Goal: Information Seeking & Learning: Find specific fact

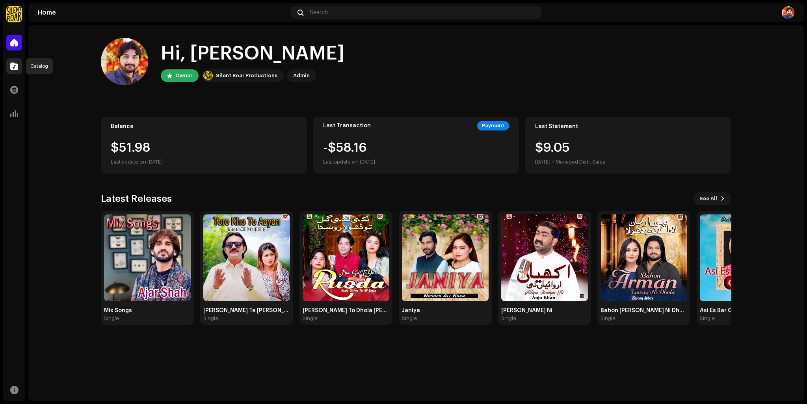
click at [10, 64] on div at bounding box center [14, 66] width 16 height 16
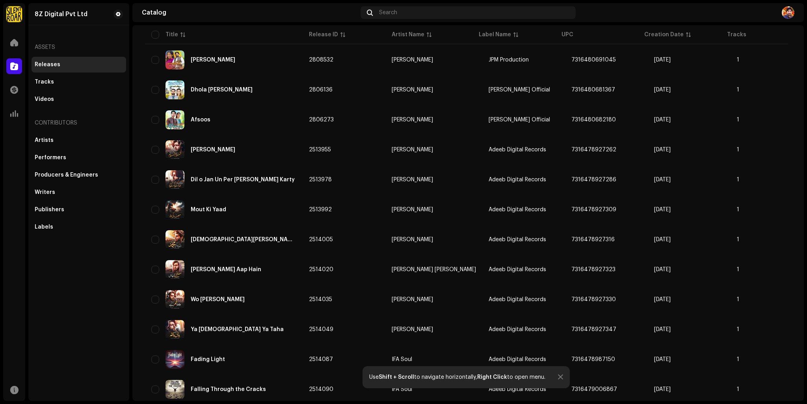
scroll to position [355, 0]
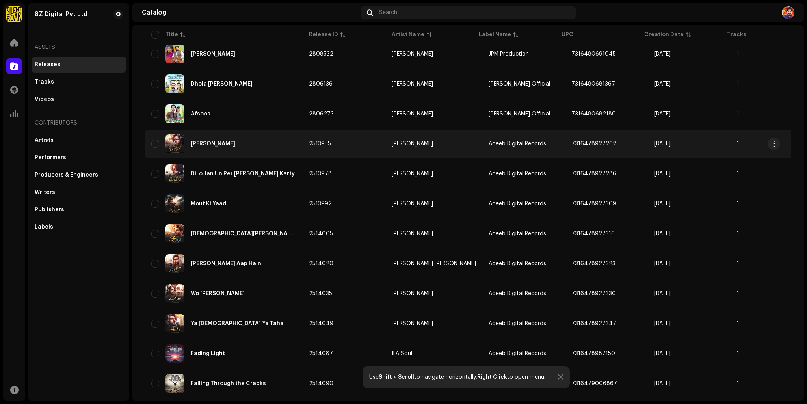
drag, startPoint x: 555, startPoint y: 138, endPoint x: 608, endPoint y: 139, distance: 53.2
click at [608, 139] on td "7316478927262" at bounding box center [606, 144] width 83 height 28
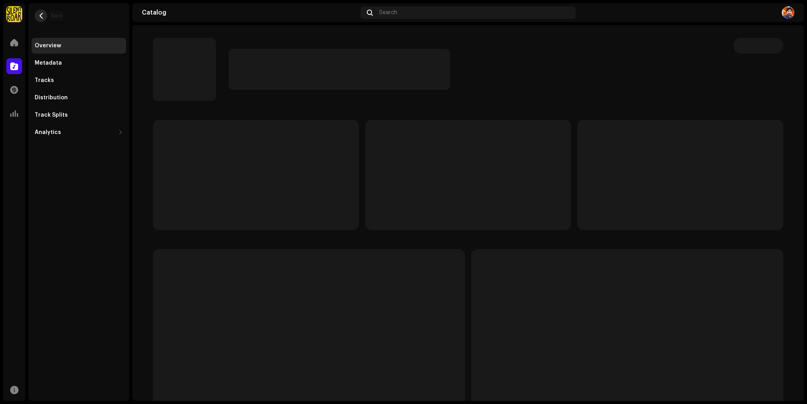
click at [37, 15] on button "button" at bounding box center [41, 15] width 13 height 13
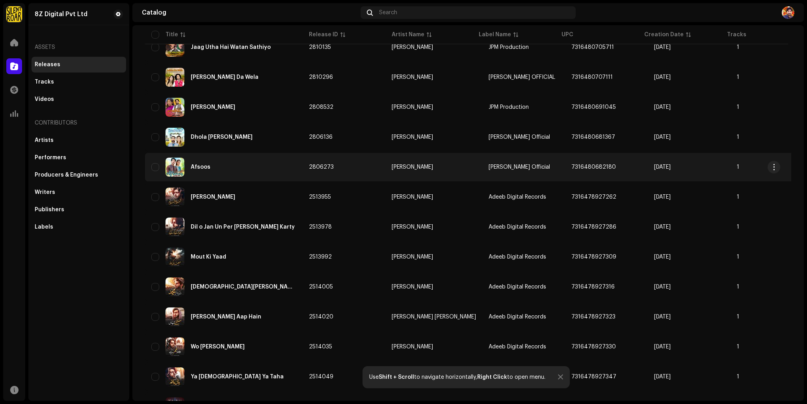
scroll to position [315, 0]
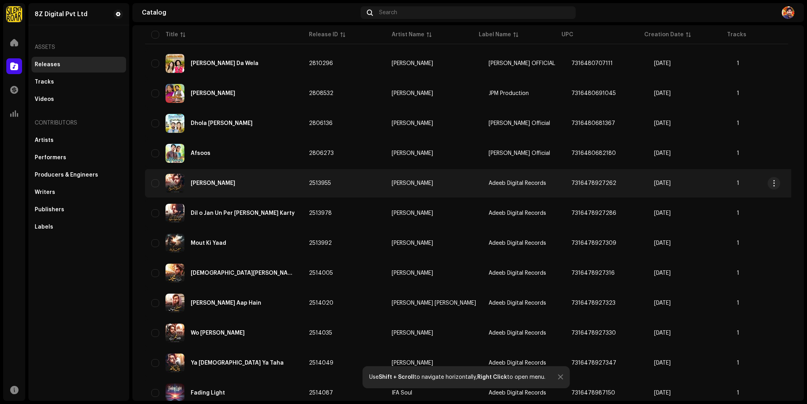
drag, startPoint x: 556, startPoint y: 180, endPoint x: 606, endPoint y: 181, distance: 50.1
click at [606, 181] on td "7316478927262" at bounding box center [606, 183] width 83 height 28
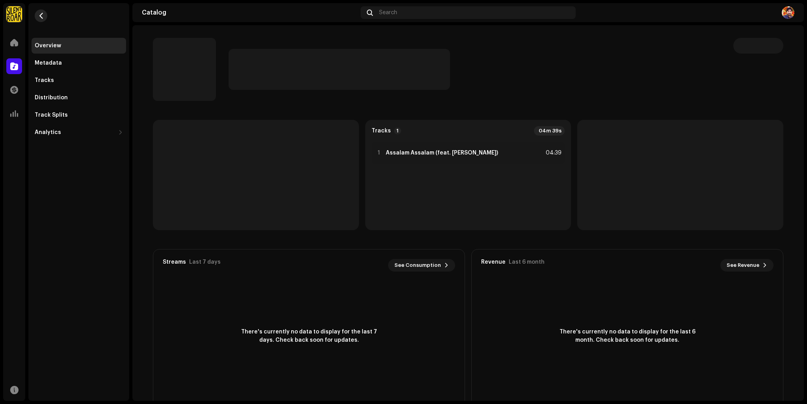
click at [36, 17] on button "button" at bounding box center [41, 15] width 13 height 13
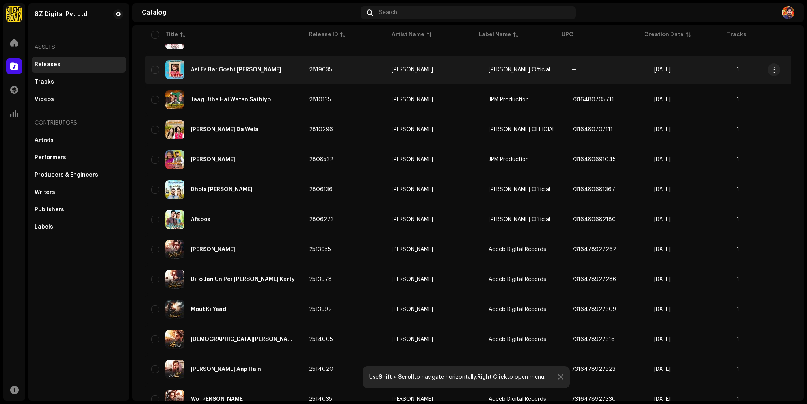
scroll to position [276, 0]
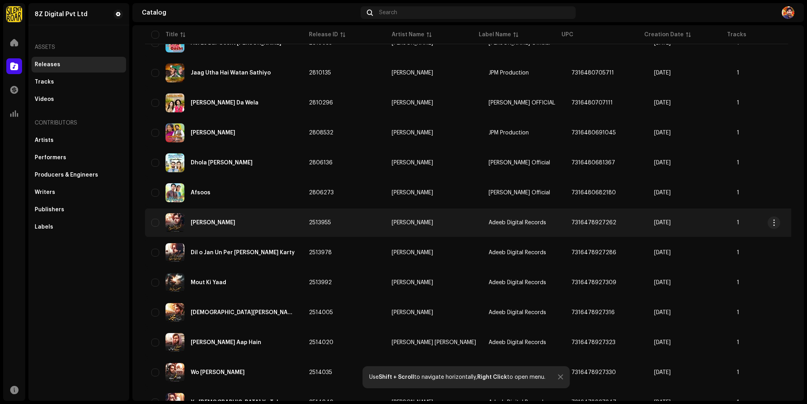
drag, startPoint x: 606, startPoint y: 221, endPoint x: 561, endPoint y: 218, distance: 45.0
click at [565, 218] on td "7316478927262" at bounding box center [606, 222] width 83 height 28
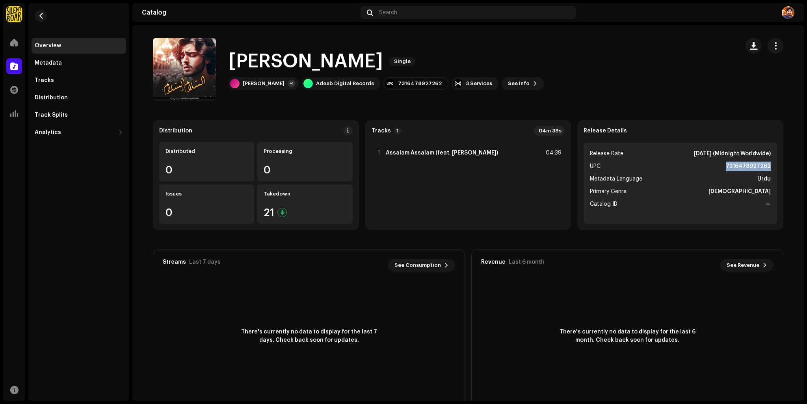
drag, startPoint x: 732, startPoint y: 167, endPoint x: 783, endPoint y: 180, distance: 52.7
click at [774, 169] on ul "Release Date Oct 10, 2024 (Midnight Worldwide) UPC 7316478927262 Metadata Langu…" at bounding box center [680, 183] width 193 height 81
copy strong "7316478927262"
click at [45, 15] on button "button" at bounding box center [41, 15] width 13 height 13
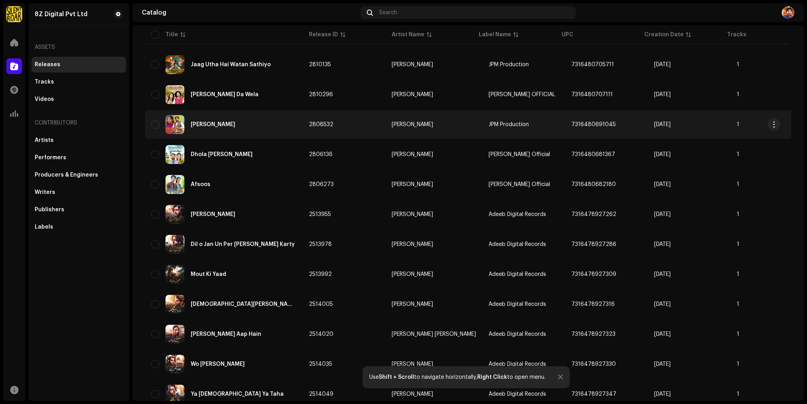
scroll to position [315, 0]
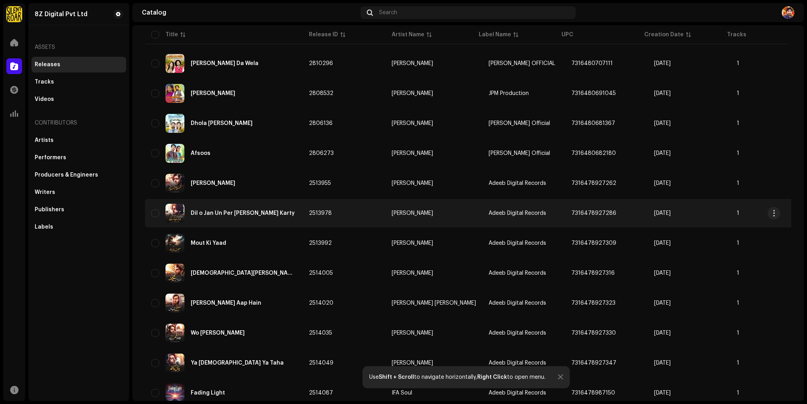
click at [233, 207] on div "Dil o Jan Un Per Fida Karty Karty" at bounding box center [223, 213] width 145 height 19
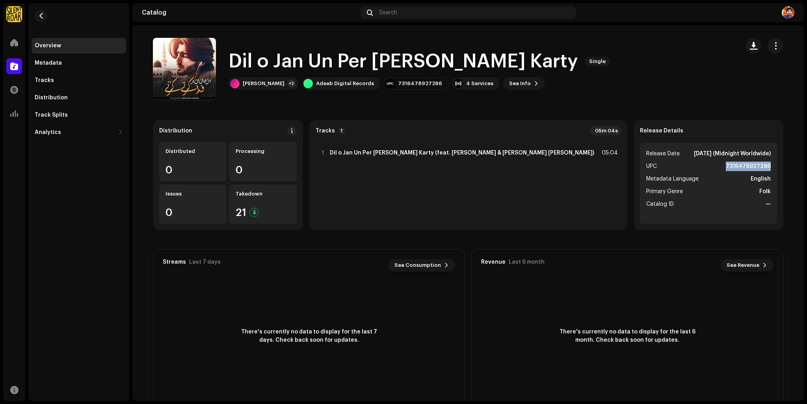
drag, startPoint x: 727, startPoint y: 167, endPoint x: 772, endPoint y: 165, distance: 44.6
click at [772, 165] on ul "Release Date Oct 10, 2024 (Midnight Worldwide) UPC 7316478927286 Metadata Langu…" at bounding box center [709, 183] width 138 height 81
copy strong "7316478927286"
click at [42, 19] on button "button" at bounding box center [41, 15] width 13 height 13
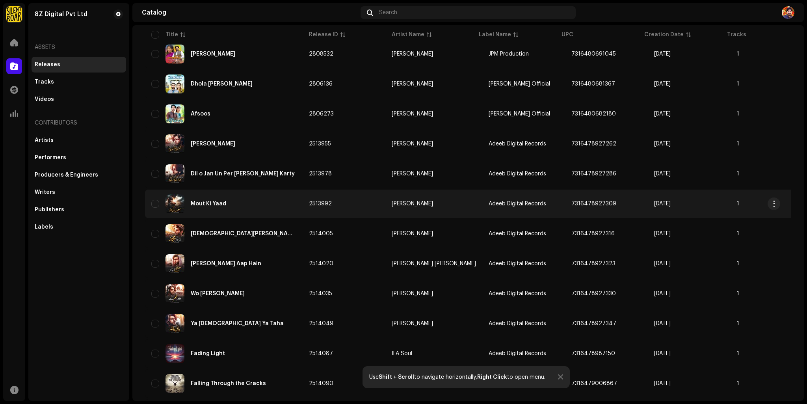
scroll to position [394, 0]
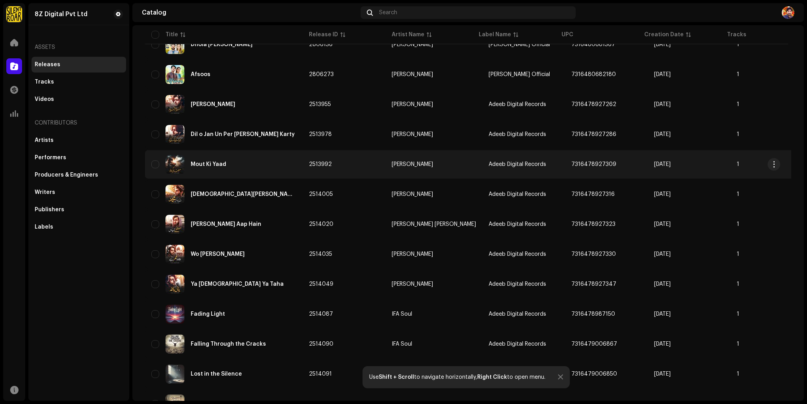
click at [294, 164] on div "Mout Ki Yaad" at bounding box center [223, 164] width 145 height 19
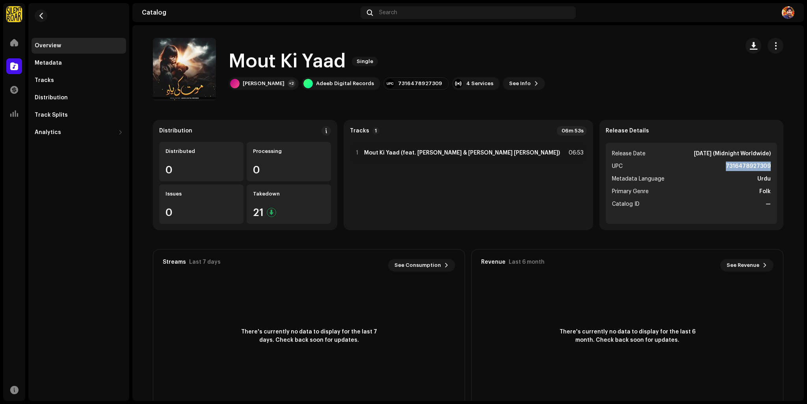
drag, startPoint x: 707, startPoint y: 165, endPoint x: 795, endPoint y: 167, distance: 88.7
click at [795, 167] on catalog-releases-details-overview "Mout Ki Yaad Single Mout Ki Yaad Single Ahsan Farooqi +2 Adeeb Digital Records …" at bounding box center [468, 222] width 672 height 394
copy strong "7316478927309"
click at [39, 16] on span "button" at bounding box center [41, 16] width 6 height 6
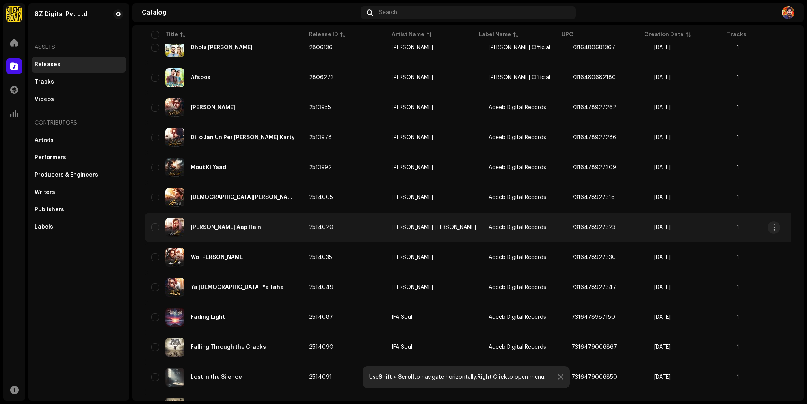
scroll to position [394, 0]
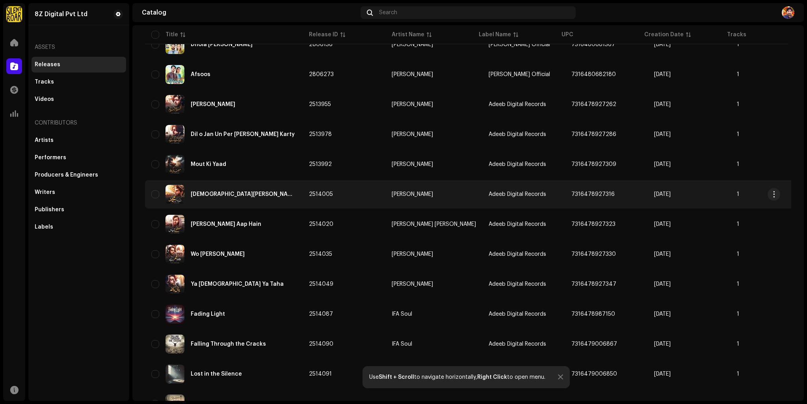
click at [594, 193] on span "7316478927316" at bounding box center [592, 195] width 43 height 6
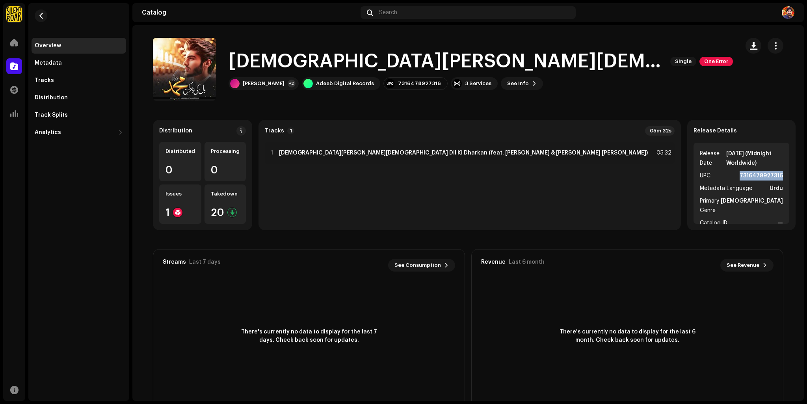
drag, startPoint x: 726, startPoint y: 166, endPoint x: 790, endPoint y: 163, distance: 64.7
click at [790, 163] on div "Distribution Distributed 0 Processing 0 Issues 1 Takedown 20 Tracks 1 05m 32s 1…" at bounding box center [468, 263] width 656 height 287
copy strong "7316478927316"
click at [43, 11] on button "button" at bounding box center [41, 15] width 13 height 13
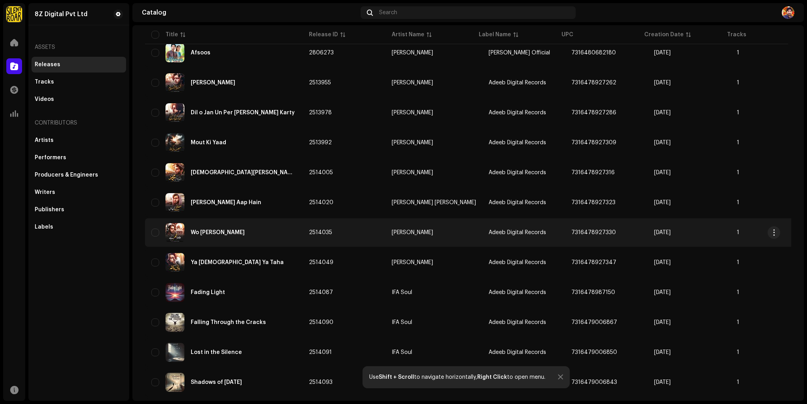
scroll to position [433, 0]
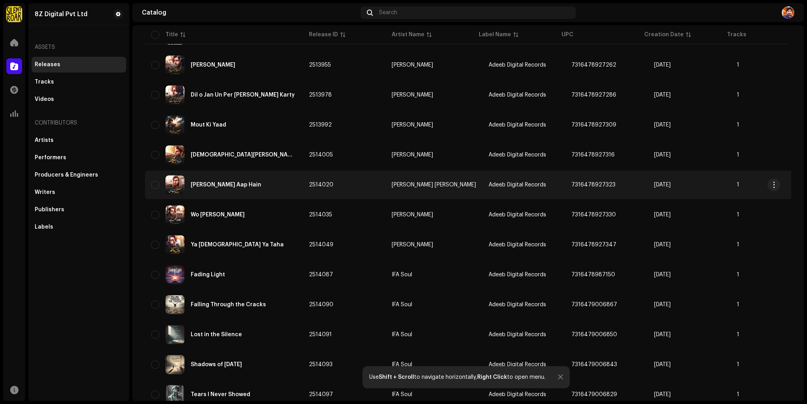
click at [255, 186] on div "Mustafa ﷺ Aap Hain" at bounding box center [223, 184] width 145 height 19
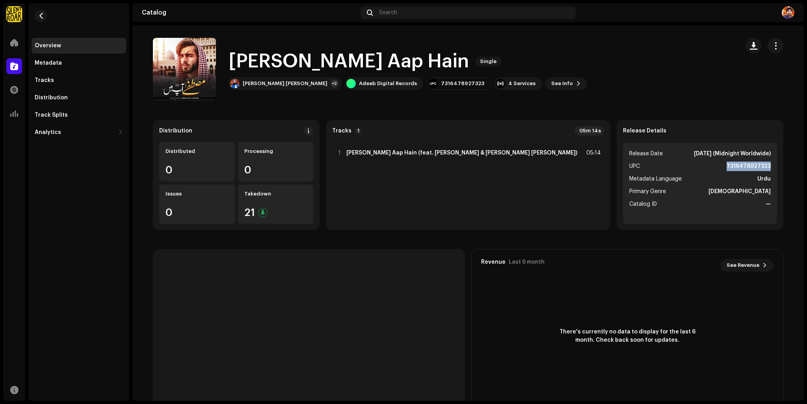
drag, startPoint x: 728, startPoint y: 168, endPoint x: 780, endPoint y: 164, distance: 52.1
click at [780, 164] on div "Release Details Release Date Oct 10, 2024 (Midnight Worldwide) UPC 731647892732…" at bounding box center [700, 175] width 167 height 110
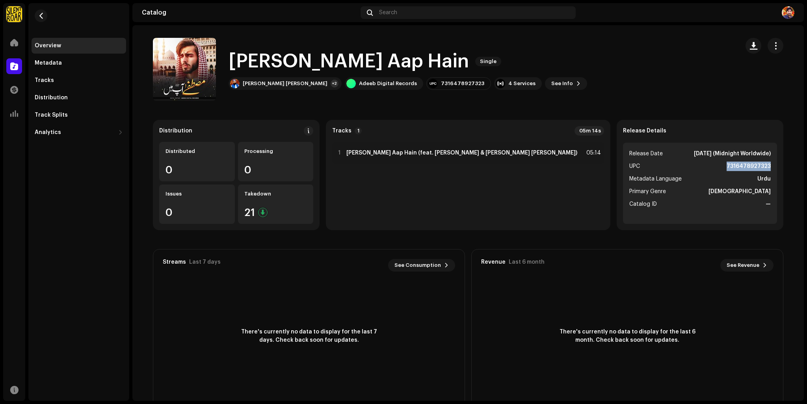
copy strong "7316478927323"
click at [41, 17] on span "button" at bounding box center [41, 16] width 6 height 6
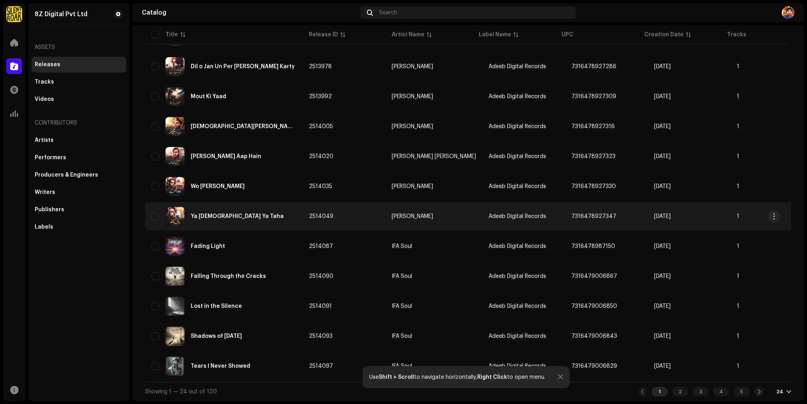
scroll to position [465, 0]
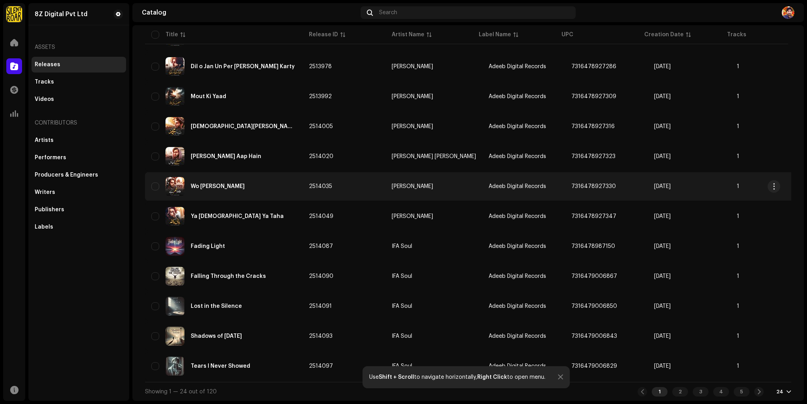
click at [216, 184] on div "Wo Mera Umar Hai" at bounding box center [218, 187] width 54 height 6
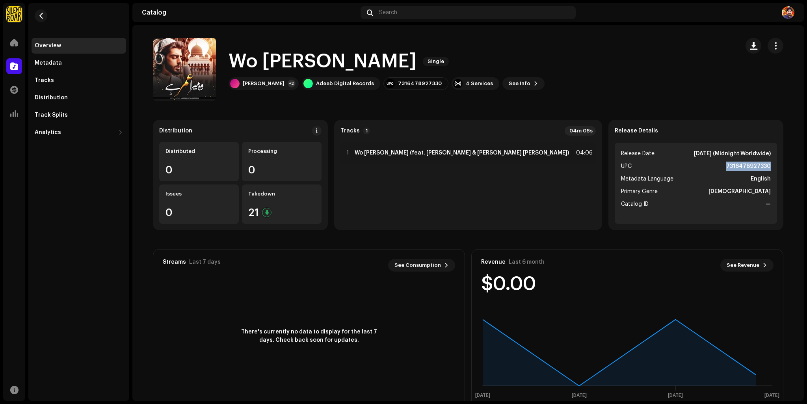
drag, startPoint x: 718, startPoint y: 164, endPoint x: 774, endPoint y: 165, distance: 56.4
click at [774, 165] on ul "Release Date Oct 10, 2024 (Midnight Worldwide) UPC 7316478927330 Metadata Langu…" at bounding box center [696, 183] width 162 height 81
copy strong "7316478927330"
click at [40, 13] on span "button" at bounding box center [41, 16] width 6 height 6
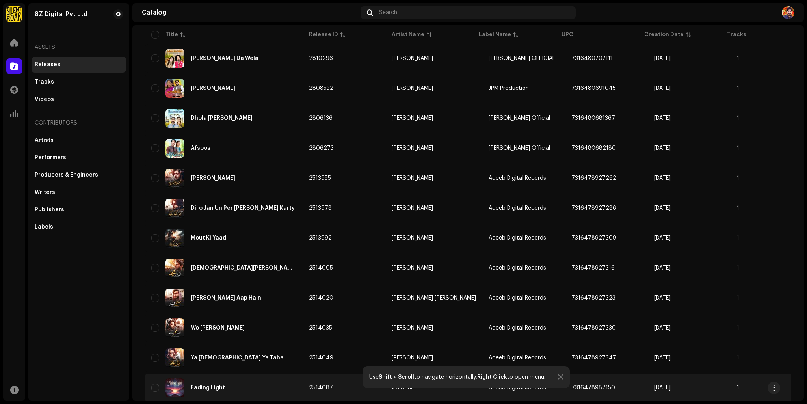
scroll to position [465, 0]
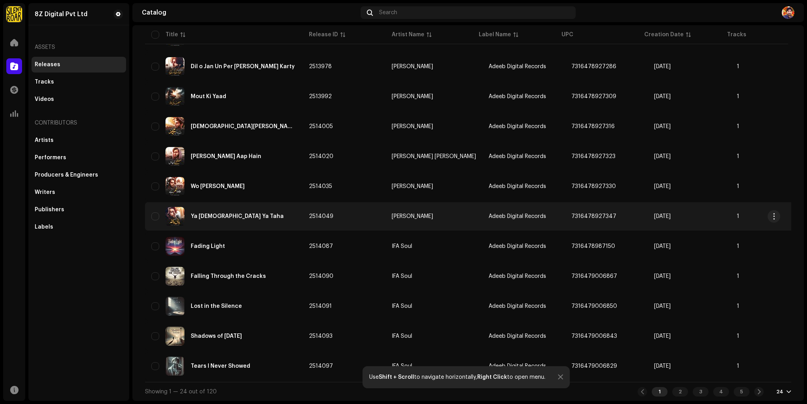
click at [226, 217] on div "Ya Nabi ﷺ Ya Taha" at bounding box center [223, 216] width 145 height 19
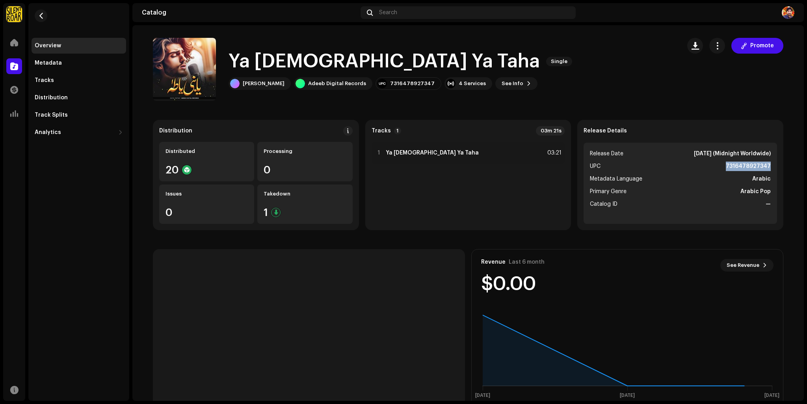
drag, startPoint x: 735, startPoint y: 166, endPoint x: 780, endPoint y: 162, distance: 45.1
click at [780, 162] on div "Release Details Release Date Oct 10, 2024 (Midnight Worldwide) UPC 731647892734…" at bounding box center [680, 175] width 206 height 110
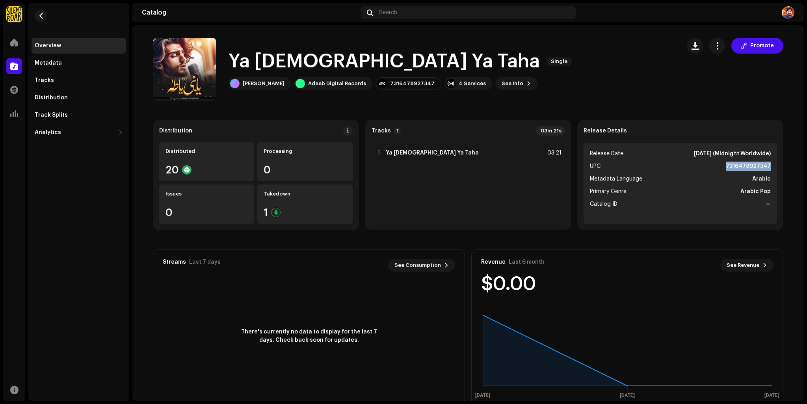
copy strong "7316478927347"
click at [35, 15] on button "button" at bounding box center [41, 15] width 13 height 13
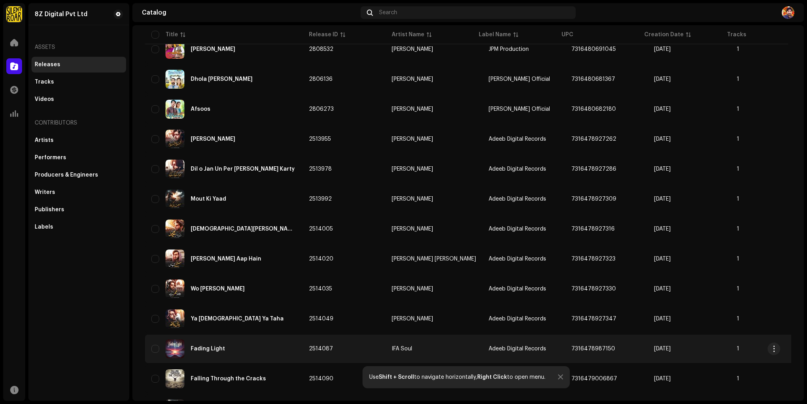
scroll to position [465, 0]
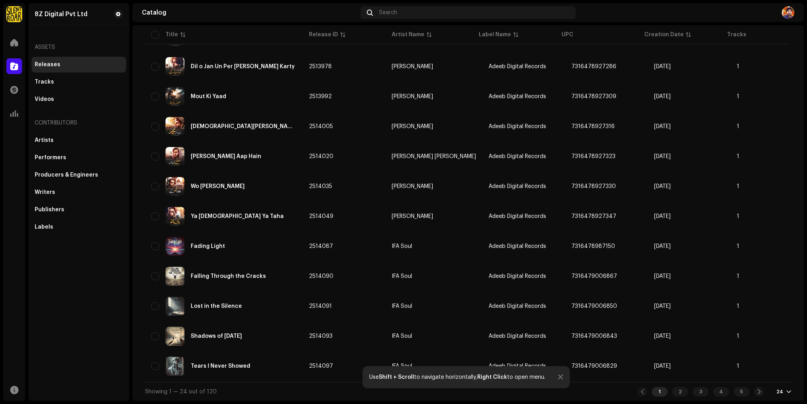
click at [558, 377] on div at bounding box center [560, 377] width 5 height 6
click at [678, 392] on div "2" at bounding box center [680, 391] width 16 height 9
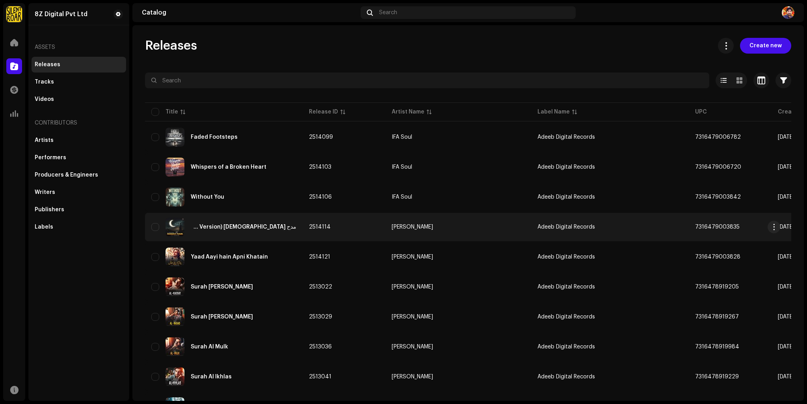
click at [241, 225] on div "مدح [DEMOGRAPHIC_DATA] (Arabic Version)" at bounding box center [244, 227] width 106 height 6
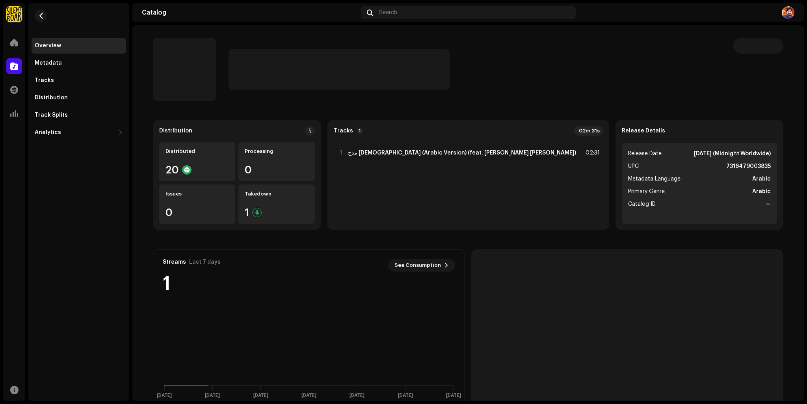
click at [727, 167] on strong "7316479003835" at bounding box center [748, 166] width 45 height 9
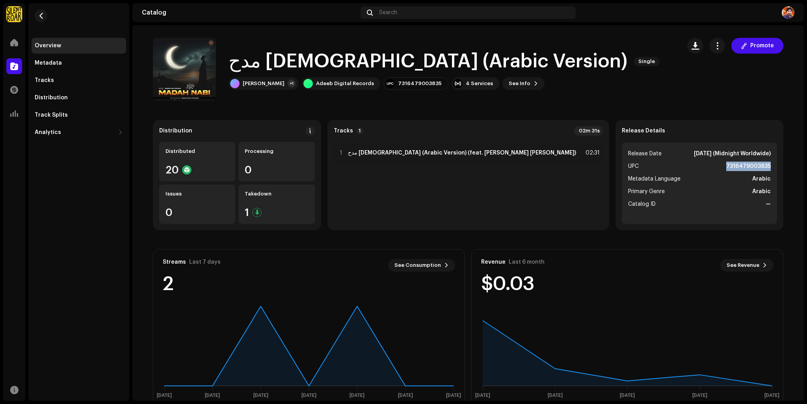
drag, startPoint x: 770, startPoint y: 170, endPoint x: 791, endPoint y: 170, distance: 21.7
click at [791, 170] on div "Distribution Distributed 20 Processing 0 Issues 0 Takedown 1 Tracks 1 02m 31s 1…" at bounding box center [468, 263] width 656 height 287
copy strong "7316479003835"
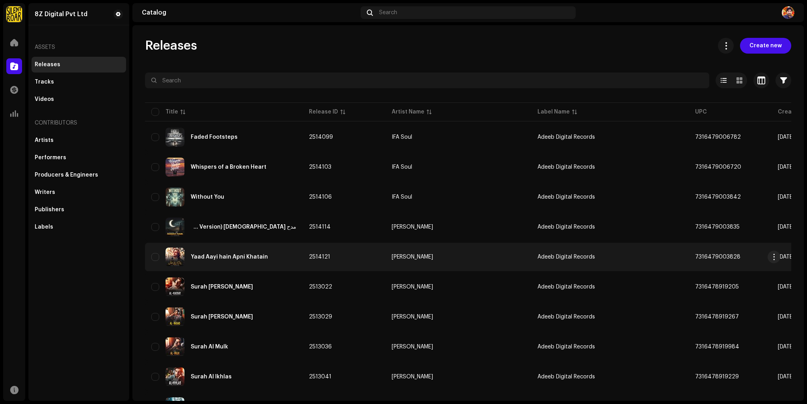
click at [314, 259] on span "2514121" at bounding box center [319, 257] width 21 height 6
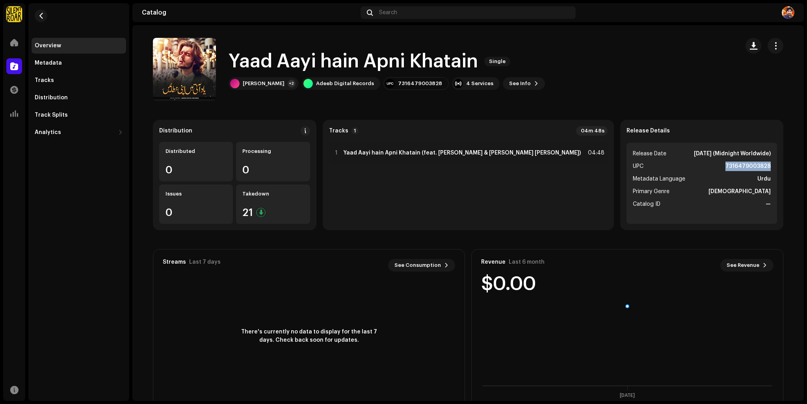
drag, startPoint x: 717, startPoint y: 161, endPoint x: 783, endPoint y: 167, distance: 66.5
click at [783, 167] on div "Distribution Distributed 0 Processing 0 Issues 0 Takedown 21 Tracks 1 04m 48s 1…" at bounding box center [468, 263] width 656 height 287
copy strong "7316479003828"
click at [40, 13] on span "button" at bounding box center [41, 16] width 6 height 6
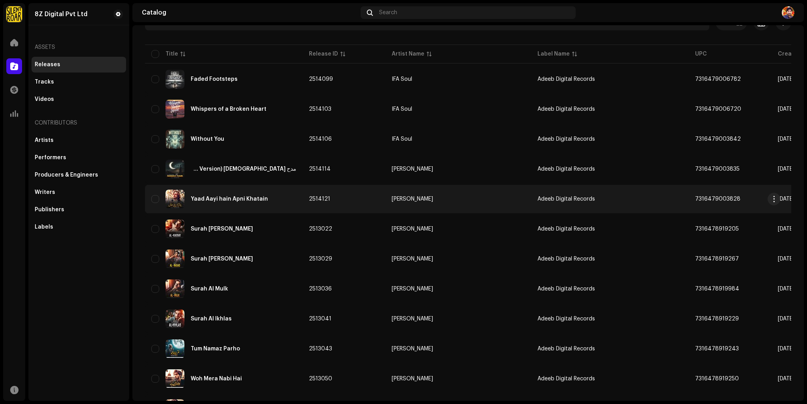
scroll to position [79, 0]
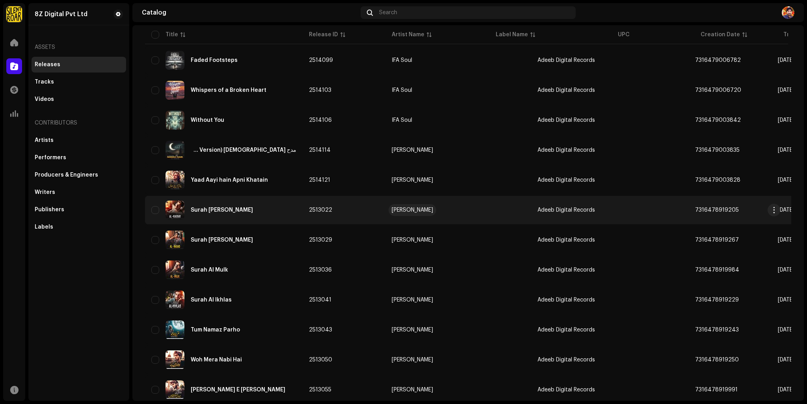
click at [418, 211] on div "[PERSON_NAME]" at bounding box center [412, 210] width 41 height 6
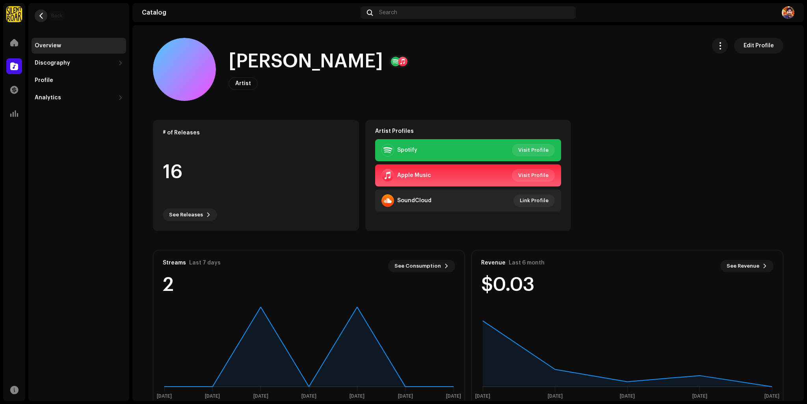
click at [38, 18] on span "button" at bounding box center [41, 16] width 6 height 6
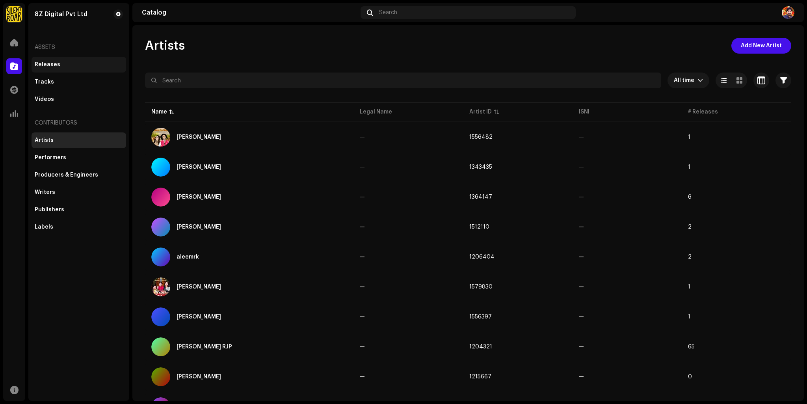
click at [69, 66] on div "Releases" at bounding box center [79, 64] width 88 height 6
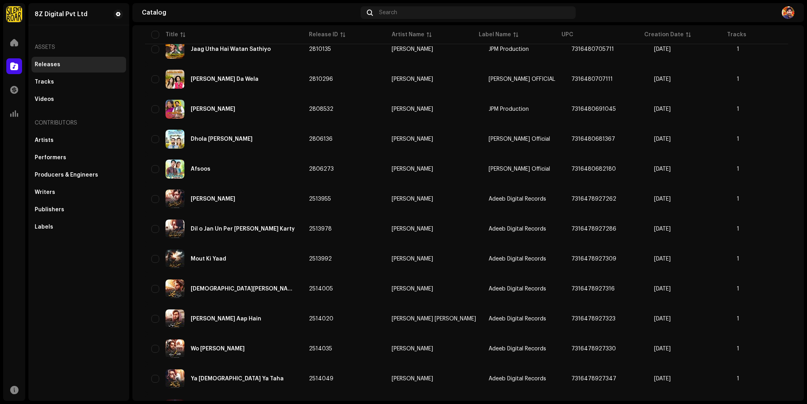
scroll to position [465, 0]
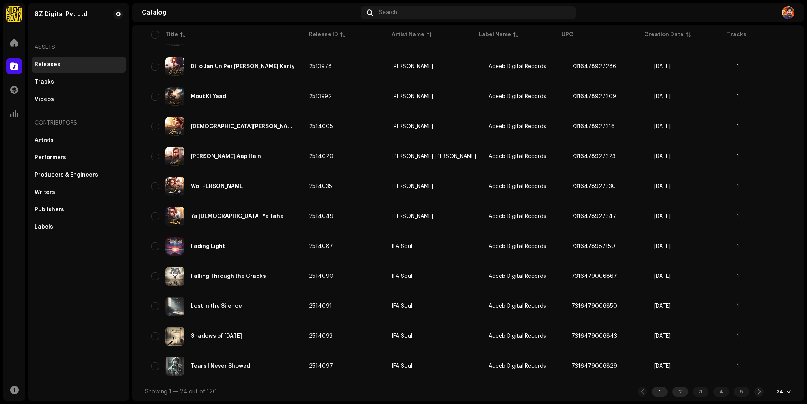
click at [675, 394] on div "2" at bounding box center [680, 391] width 16 height 9
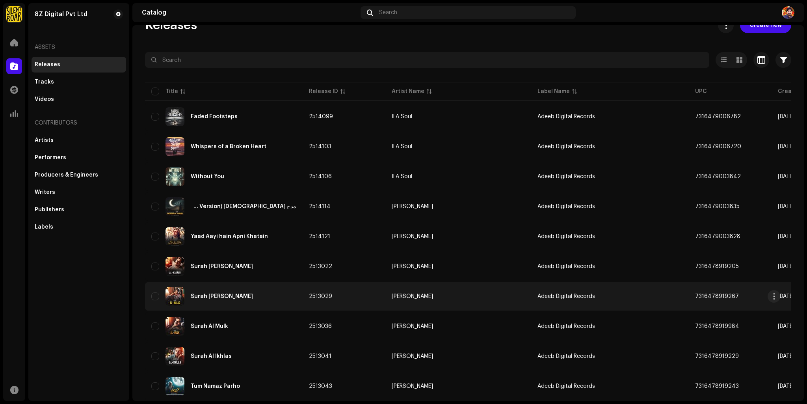
scroll to position [39, 0]
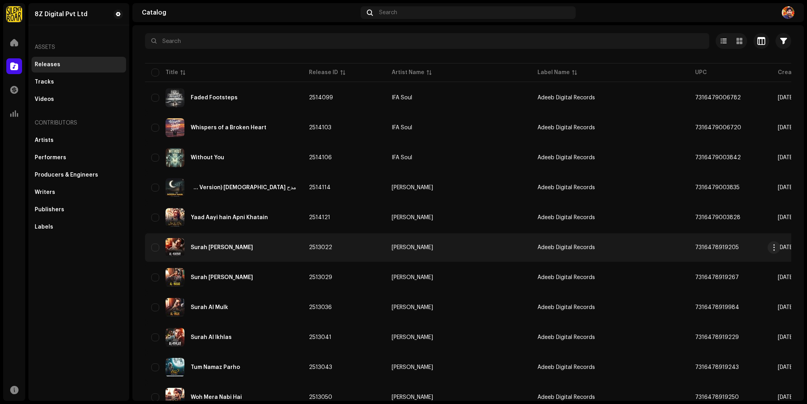
drag, startPoint x: 615, startPoint y: 244, endPoint x: 666, endPoint y: 244, distance: 51.6
click at [689, 244] on td "7316478919205" at bounding box center [730, 247] width 83 height 28
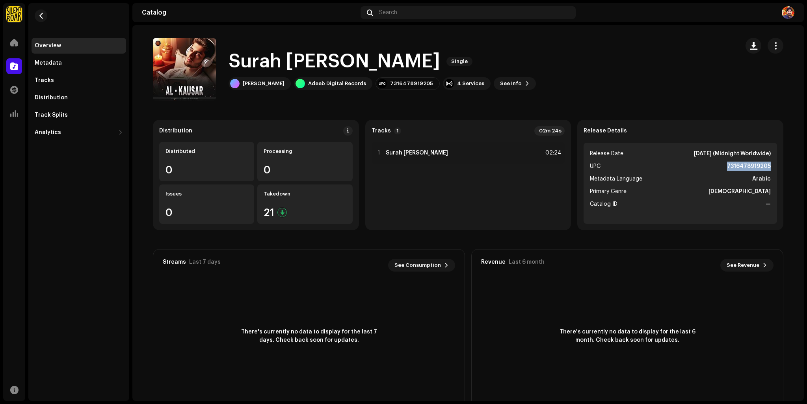
drag, startPoint x: 722, startPoint y: 167, endPoint x: 754, endPoint y: 166, distance: 31.5
click at [796, 161] on catalog-releases-details-overview "Surah Al Kausar Single Surah Al Kausar Single Inamullah Farooq Adeeb Digital Re…" at bounding box center [468, 222] width 672 height 394
copy strong "7316478919205"
click at [42, 16] on span "button" at bounding box center [41, 16] width 6 height 6
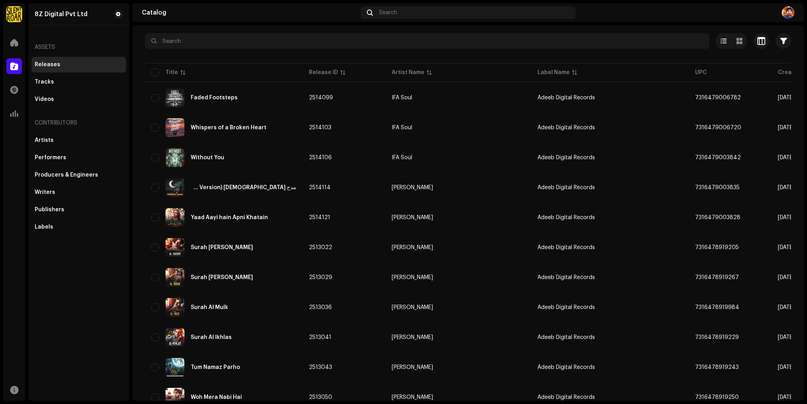
scroll to position [79, 0]
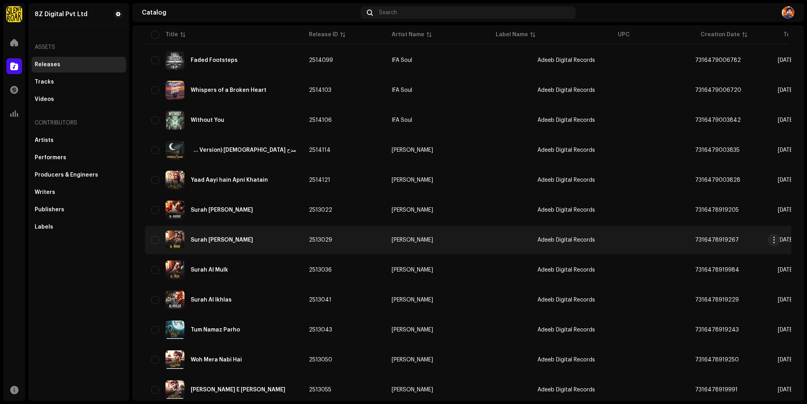
click at [318, 238] on span "2513029" at bounding box center [320, 240] width 23 height 6
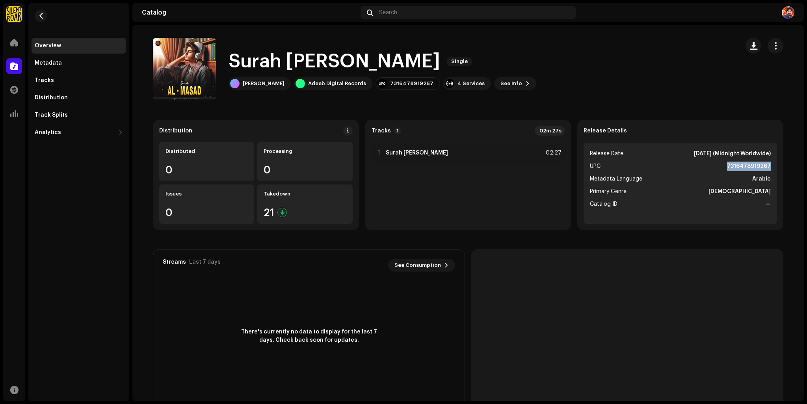
drag, startPoint x: 723, startPoint y: 167, endPoint x: 771, endPoint y: 163, distance: 48.3
click at [771, 163] on ul "Release Date Oct 9, 2024 (Midnight Worldwide) UPC 7316478919267 Metadata Langua…" at bounding box center [680, 183] width 193 height 81
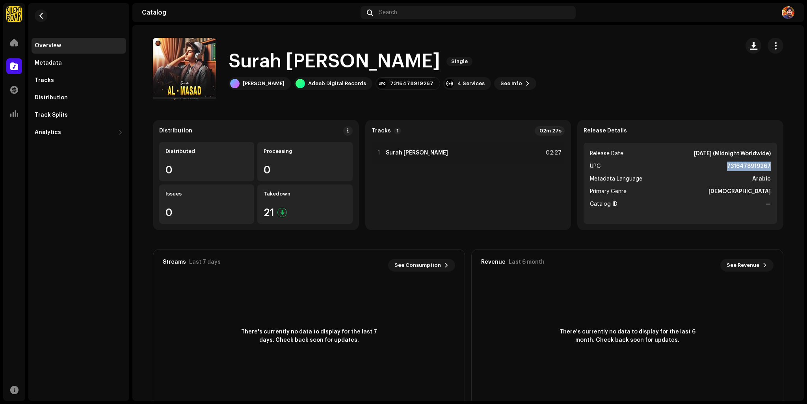
copy strong "7316478919267"
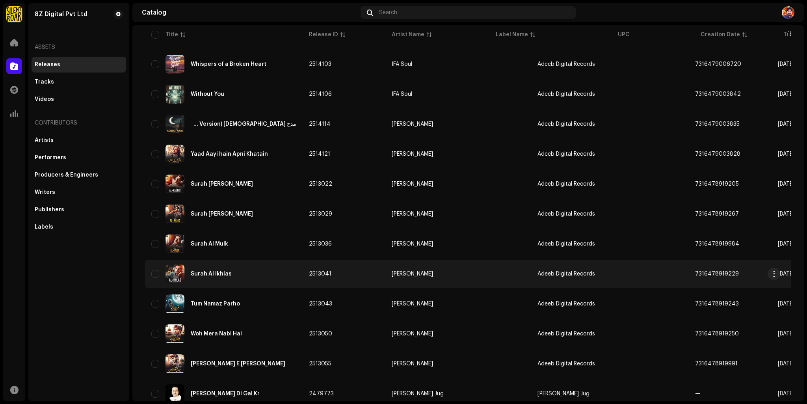
scroll to position [118, 0]
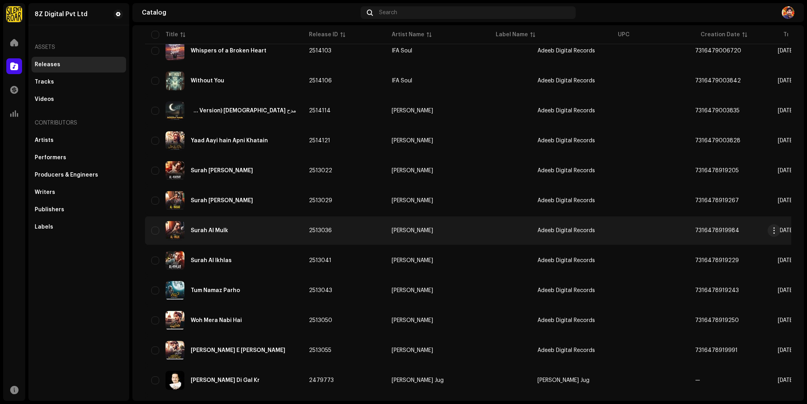
drag, startPoint x: 616, startPoint y: 230, endPoint x: 660, endPoint y: 234, distance: 44.7
click at [689, 234] on td "7316478919984" at bounding box center [730, 230] width 83 height 28
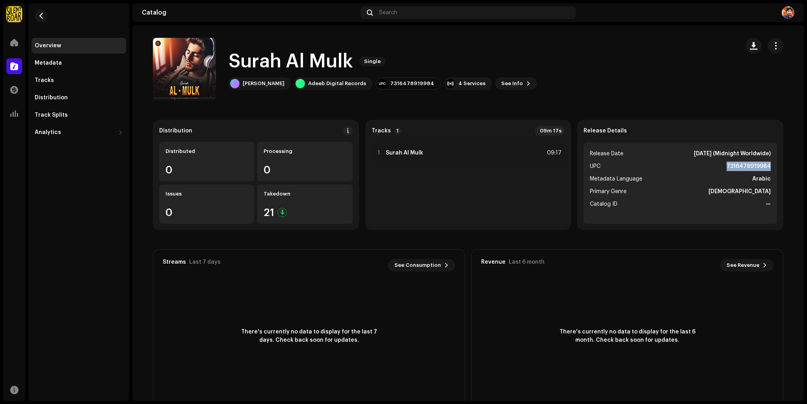
drag, startPoint x: 724, startPoint y: 169, endPoint x: 780, endPoint y: 164, distance: 56.6
click at [780, 164] on div "Release Details Release Date Oct 9, 2024 (Midnight Worldwide) UPC 7316478919984…" at bounding box center [680, 175] width 206 height 110
copy strong "7316478919984"
click at [36, 13] on button "button" at bounding box center [41, 15] width 13 height 13
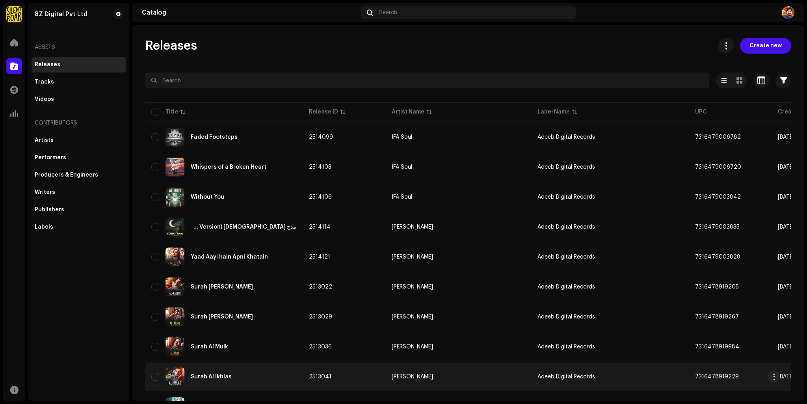
scroll to position [39, 0]
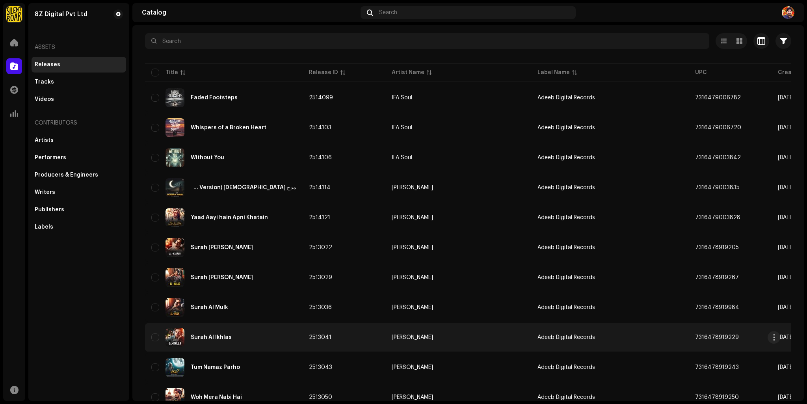
click at [695, 335] on span "7316478919229" at bounding box center [717, 338] width 44 height 6
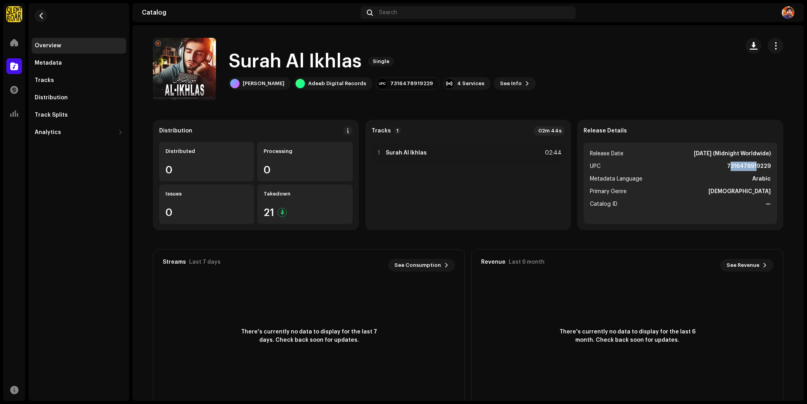
drag, startPoint x: 738, startPoint y: 166, endPoint x: 755, endPoint y: 166, distance: 17.0
click at [755, 166] on strong "7316478919229" at bounding box center [749, 166] width 44 height 9
drag, startPoint x: 726, startPoint y: 168, endPoint x: 789, endPoint y: 163, distance: 64.0
click at [789, 163] on div "Distribution Distributed 0 Processing 0 Issues 0 Takedown 21 Tracks 1 02m 44s 1…" at bounding box center [468, 263] width 656 height 287
copy strong "7316478919229"
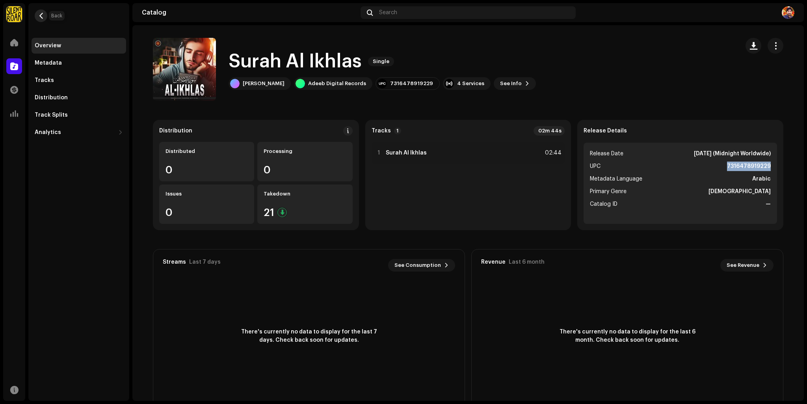
click at [38, 17] on span "button" at bounding box center [41, 16] width 6 height 6
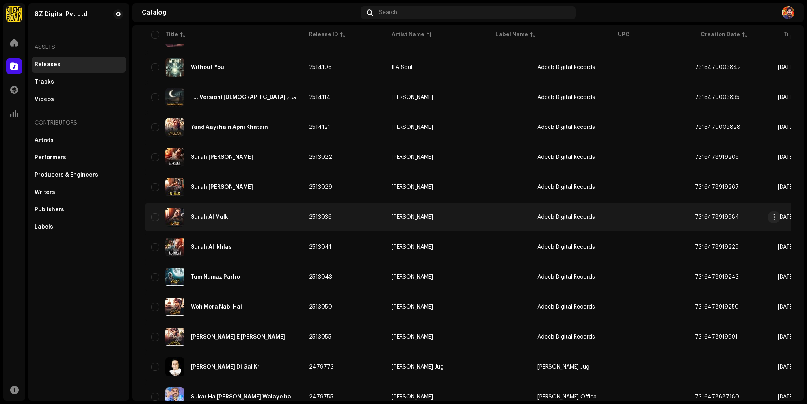
scroll to position [236, 0]
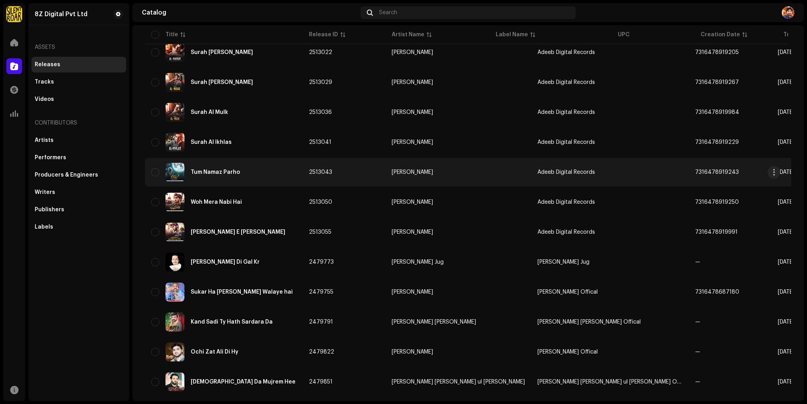
click at [233, 174] on div "Tum Namaz Parho" at bounding box center [215, 172] width 49 height 6
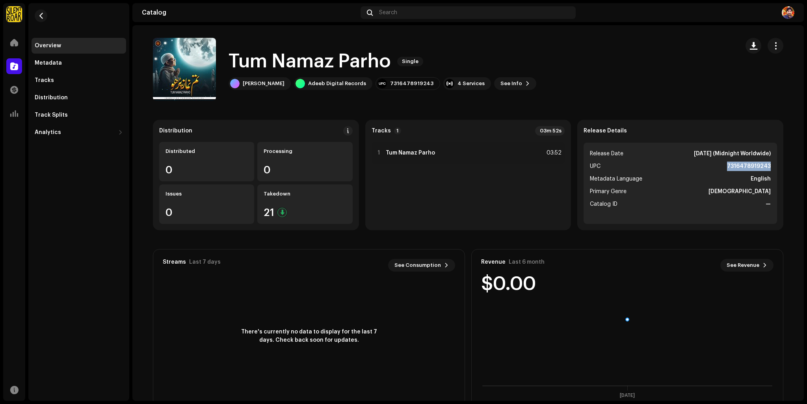
drag, startPoint x: 726, startPoint y: 166, endPoint x: 784, endPoint y: 164, distance: 58.8
click at [784, 164] on div "Distribution Distributed 0 Processing 0 Issues 0 Takedown 21 Tracks 1 03m 52s 1…" at bounding box center [468, 263] width 656 height 287
copy strong "7316478919243"
click at [36, 15] on button "button" at bounding box center [41, 15] width 13 height 13
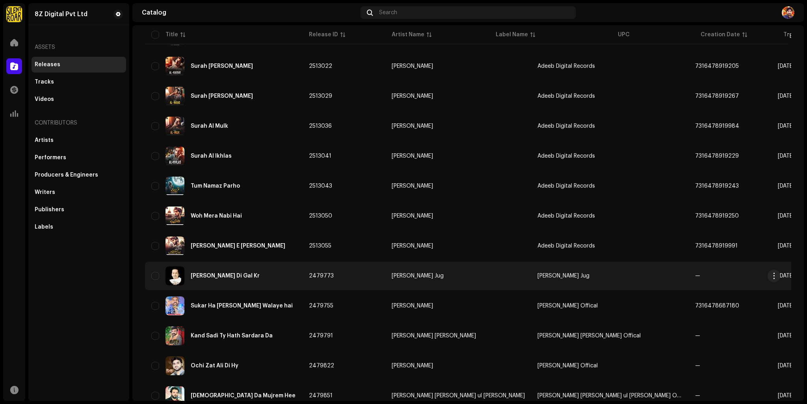
scroll to position [236, 0]
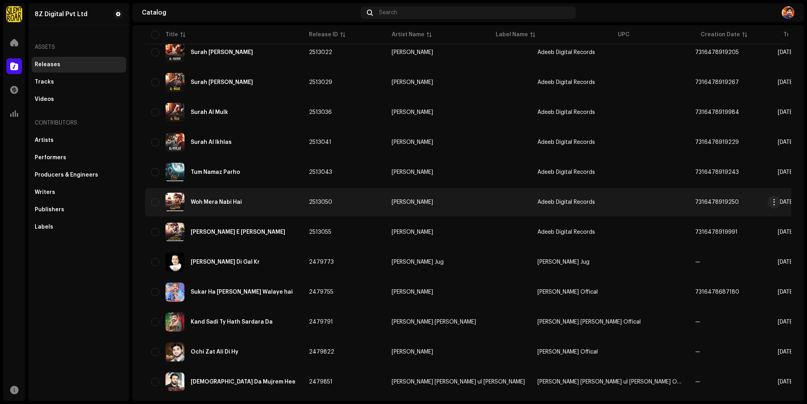
click at [695, 201] on span "7316478919250" at bounding box center [717, 202] width 44 height 6
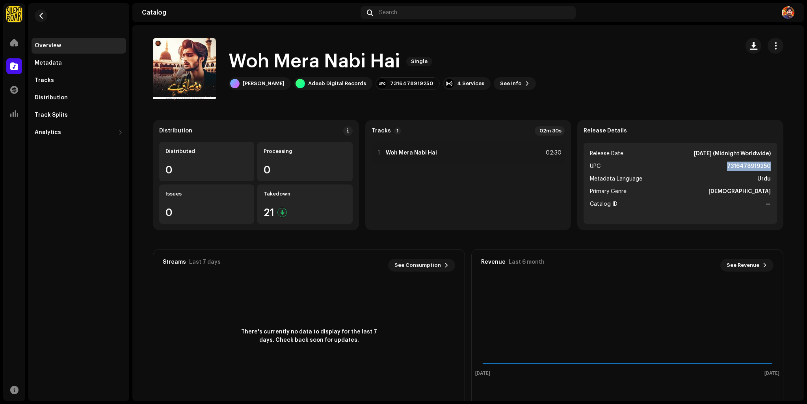
drag, startPoint x: 713, startPoint y: 162, endPoint x: 787, endPoint y: 166, distance: 75.0
click at [787, 166] on div "Distribution Distributed 0 Processing 0 Issues 0 Takedown 21 Tracks 1 02m 30s 1…" at bounding box center [468, 263] width 656 height 287
copy strong "7316478919250"
click at [35, 13] on button "button" at bounding box center [41, 15] width 13 height 13
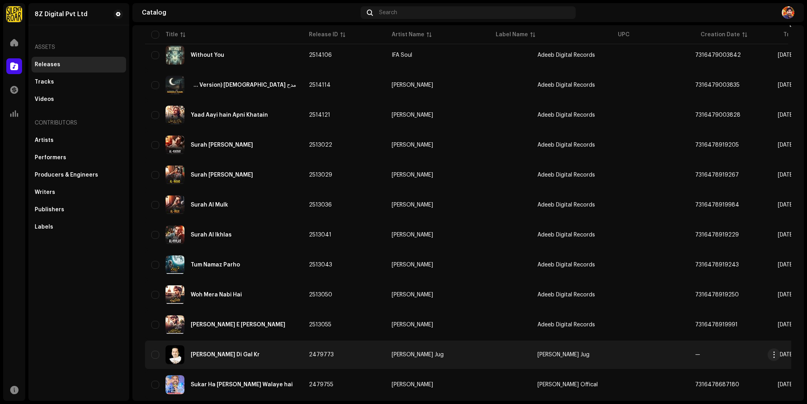
scroll to position [158, 0]
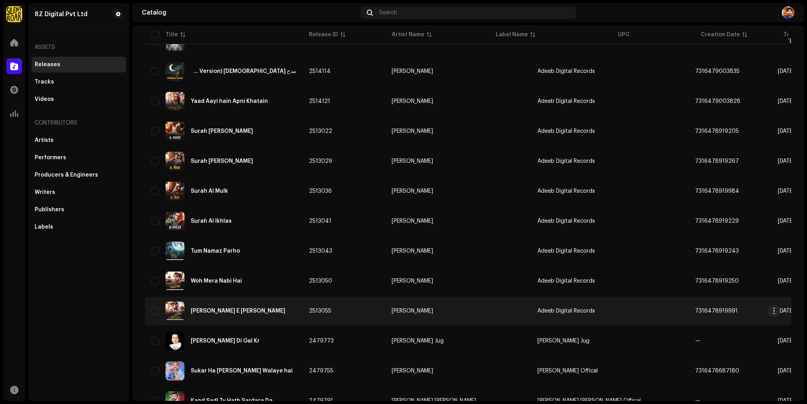
click at [327, 311] on span "2513055" at bounding box center [320, 311] width 22 height 6
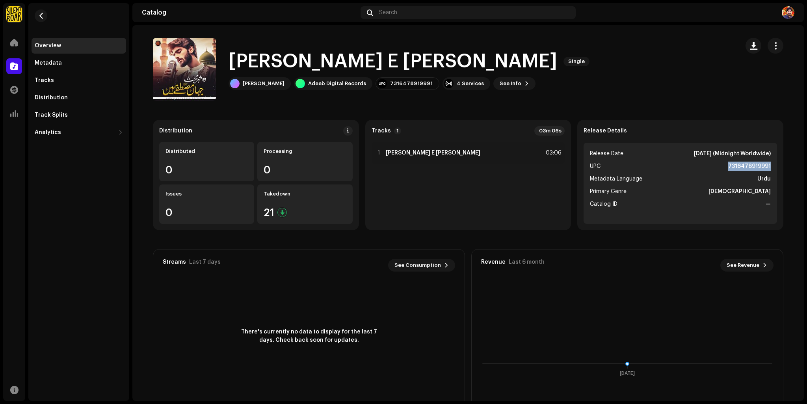
drag, startPoint x: 736, startPoint y: 167, endPoint x: 777, endPoint y: 168, distance: 41.0
click at [777, 168] on div "Release Details Release Date Oct 9, 2024 (Midnight Worldwide) UPC 7316478919991…" at bounding box center [680, 175] width 206 height 110
copy strong "7316478919991"
click at [39, 15] on span "button" at bounding box center [41, 16] width 6 height 6
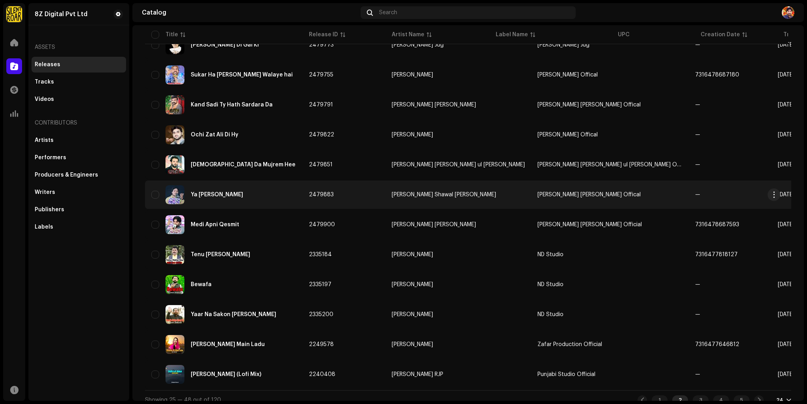
scroll to position [465, 0]
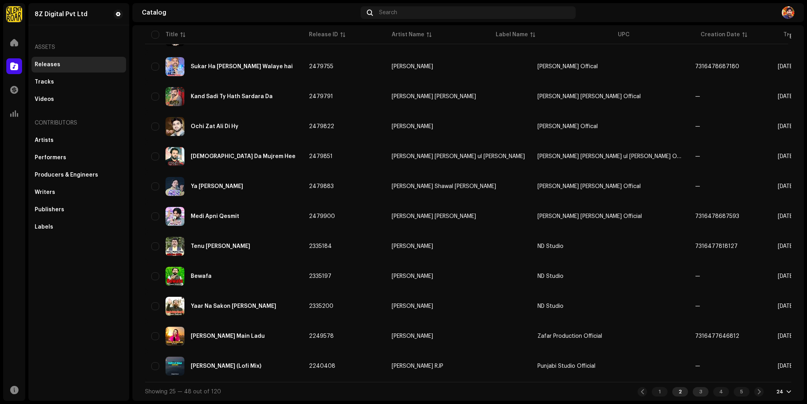
click at [693, 393] on div "3" at bounding box center [701, 391] width 16 height 9
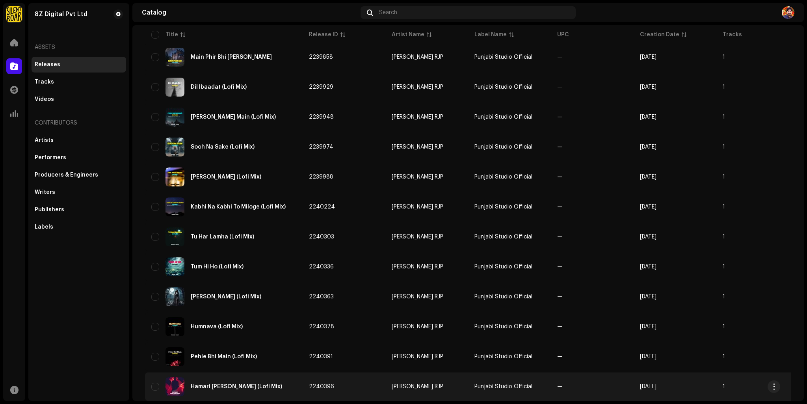
scroll to position [465, 0]
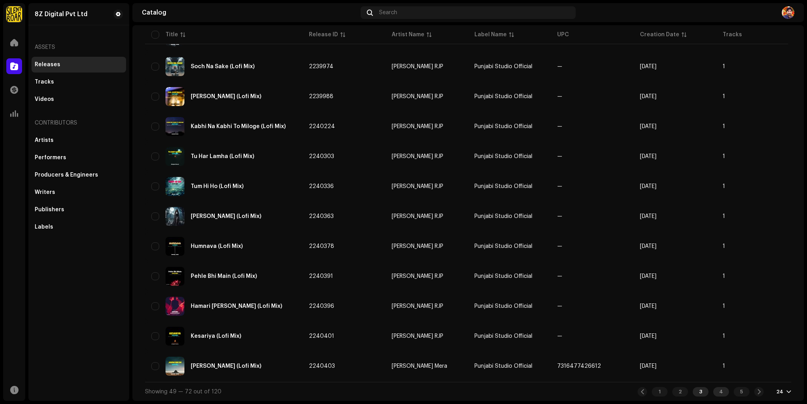
click at [713, 391] on div "4" at bounding box center [721, 391] width 16 height 9
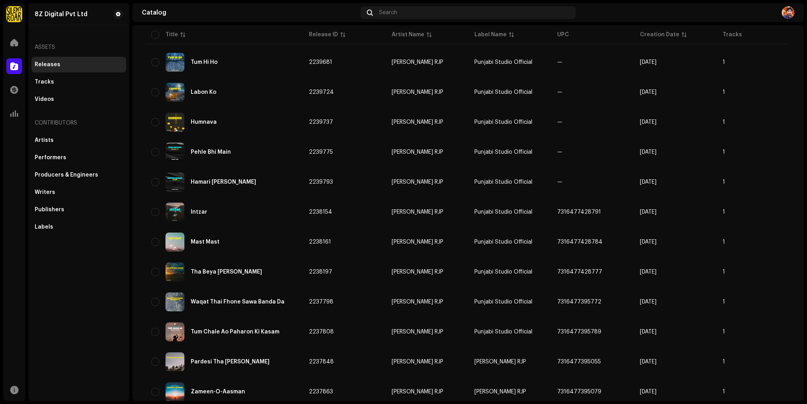
scroll to position [276, 0]
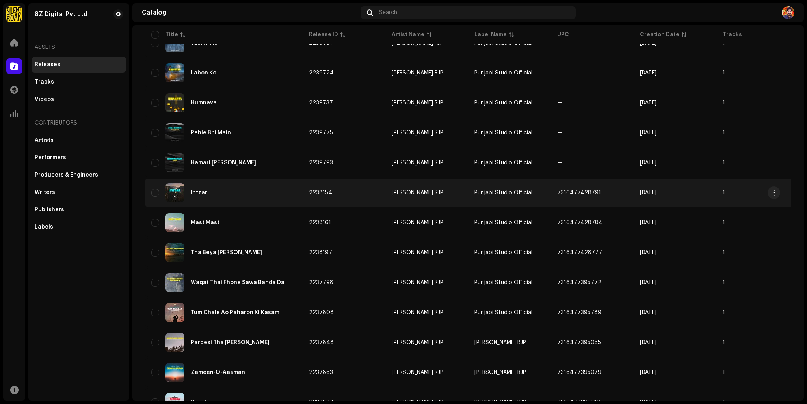
click at [577, 190] on td "7316477428791" at bounding box center [592, 193] width 83 height 28
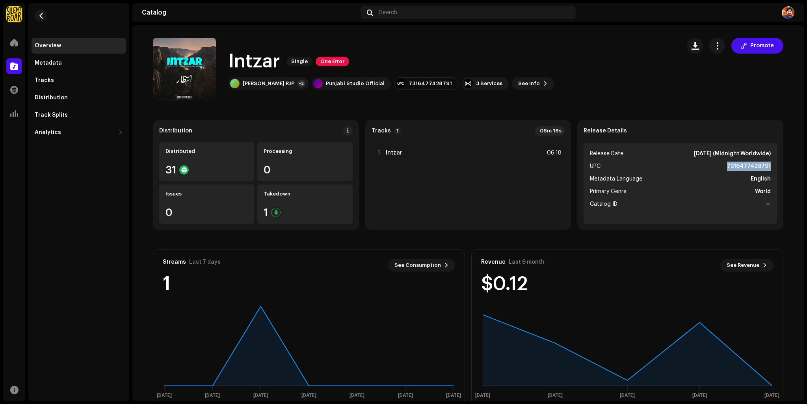
drag, startPoint x: 726, startPoint y: 166, endPoint x: 777, endPoint y: 167, distance: 50.8
click at [777, 167] on div "Release Details Release Date Apr 6, 2024 (Midnight Worldwide) UPC 7316477428791…" at bounding box center [680, 175] width 206 height 110
copy strong "7316477428791"
click at [47, 13] on button "button" at bounding box center [41, 15] width 13 height 13
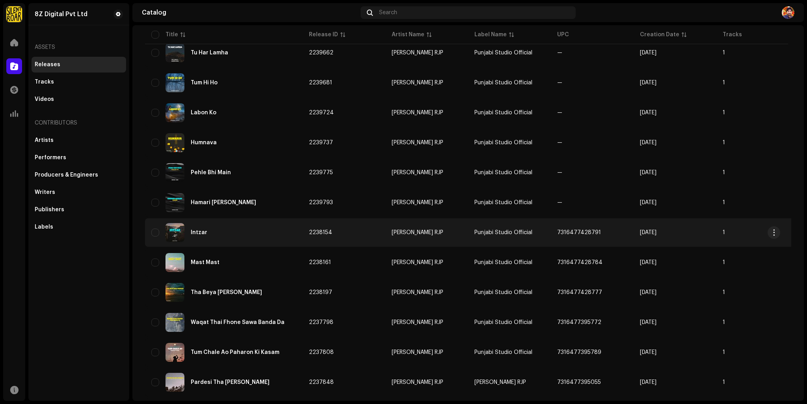
scroll to position [236, 0]
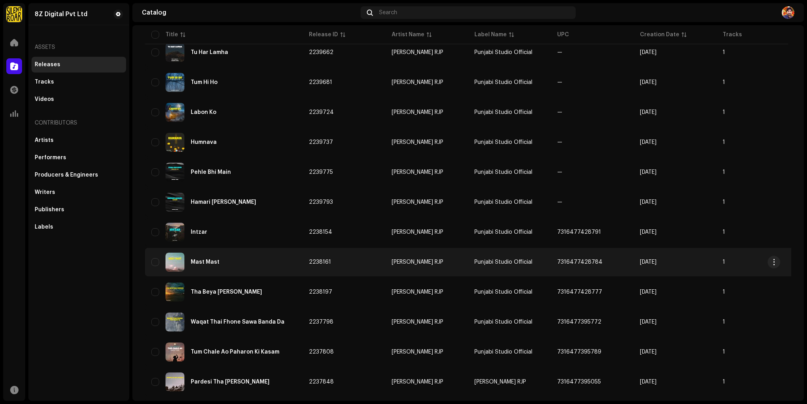
click at [583, 259] on span "7316477428784" at bounding box center [579, 262] width 45 height 6
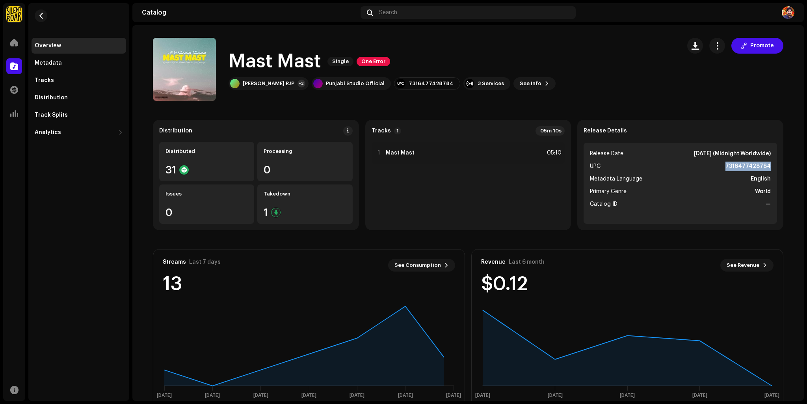
drag, startPoint x: 718, startPoint y: 166, endPoint x: 776, endPoint y: 166, distance: 57.9
click at [776, 166] on div "Release Details Release Date Apr 6, 2024 (Midnight Worldwide) UPC 7316477428784…" at bounding box center [680, 175] width 206 height 110
copy strong "7316477428784"
click at [40, 19] on button "button" at bounding box center [41, 15] width 13 height 13
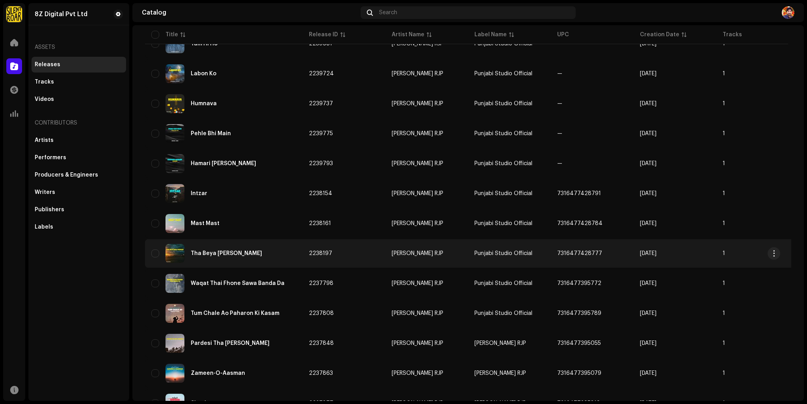
scroll to position [276, 0]
click at [566, 249] on td "7316477428777" at bounding box center [592, 252] width 83 height 28
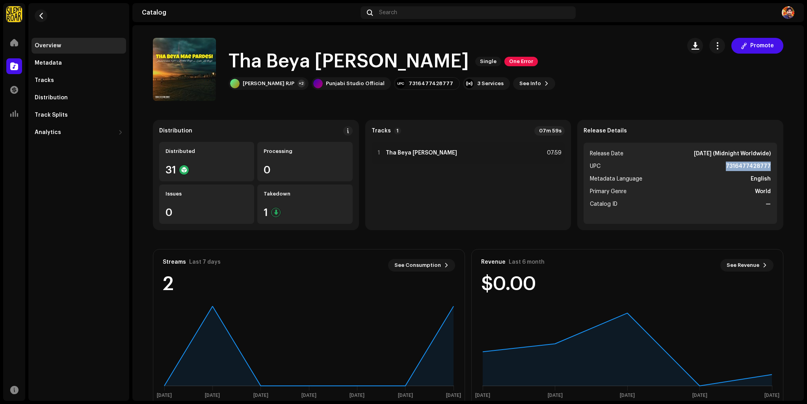
drag, startPoint x: 722, startPoint y: 164, endPoint x: 785, endPoint y: 166, distance: 63.1
click at [785, 166] on div "Distribution Distributed 31 Processing 0 Issues 0 Takedown 1 Tracks 1 07m 59s 1…" at bounding box center [468, 263] width 656 height 287
copy strong "7316477428777"
click at [45, 16] on button "button" at bounding box center [41, 15] width 13 height 13
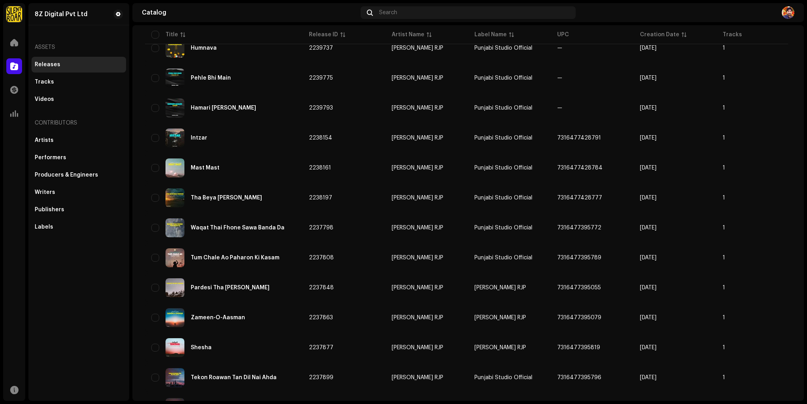
scroll to position [355, 0]
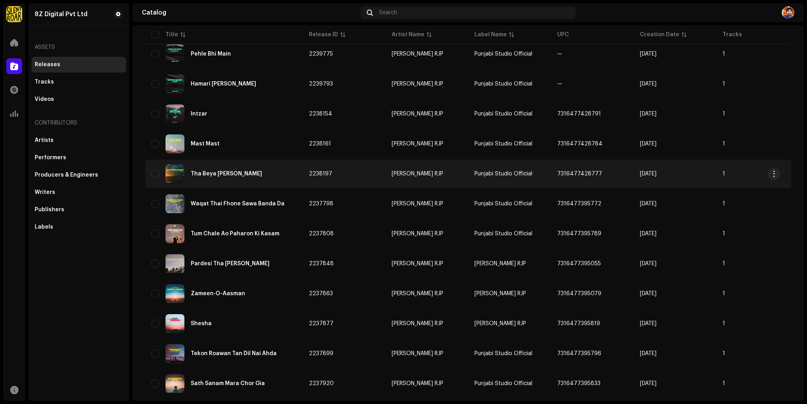
click at [597, 174] on td "7316477428777" at bounding box center [592, 174] width 83 height 28
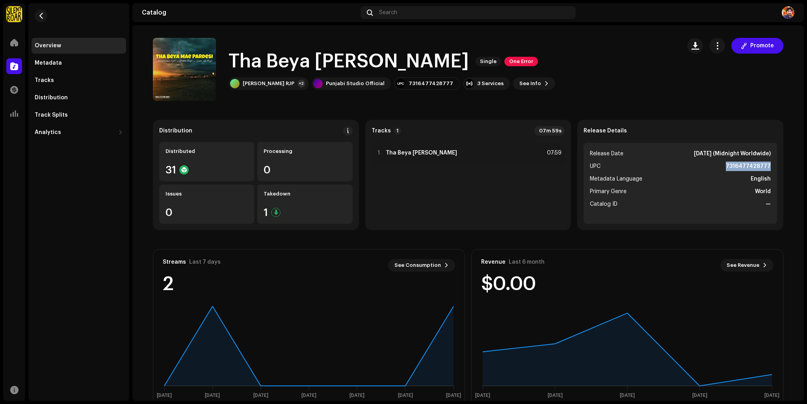
drag, startPoint x: 715, startPoint y: 167, endPoint x: 792, endPoint y: 164, distance: 76.9
click at [792, 164] on div "Distribution Distributed 31 Processing 0 Issues 0 Takedown 1 Tracks 1 07m 59s 1…" at bounding box center [468, 263] width 656 height 287
click at [41, 12] on button "button" at bounding box center [41, 15] width 13 height 13
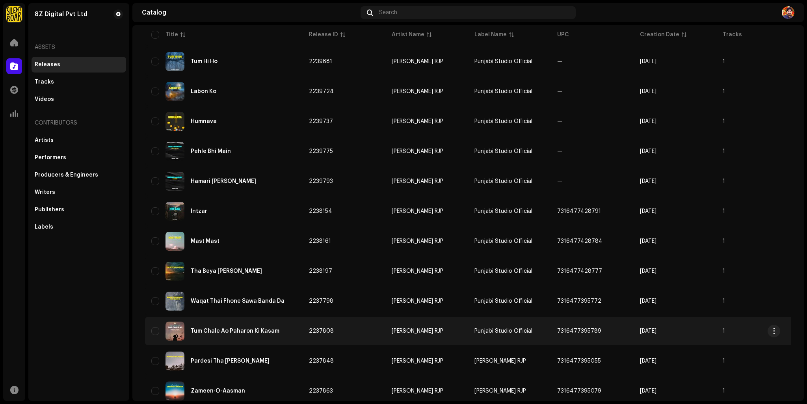
scroll to position [276, 0]
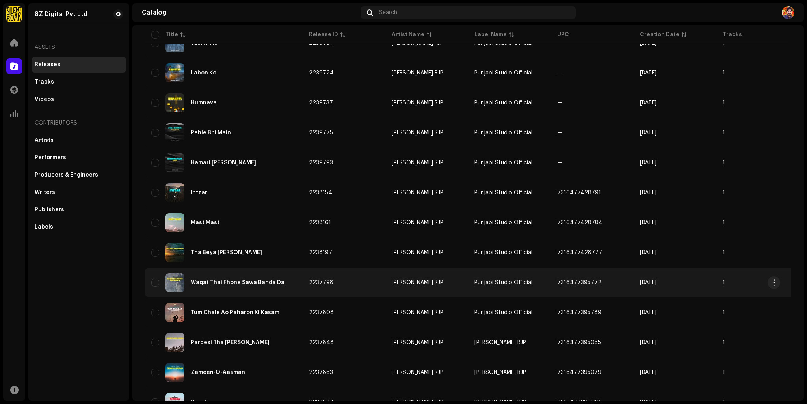
click at [579, 283] on span "7316477395772" at bounding box center [579, 283] width 44 height 6
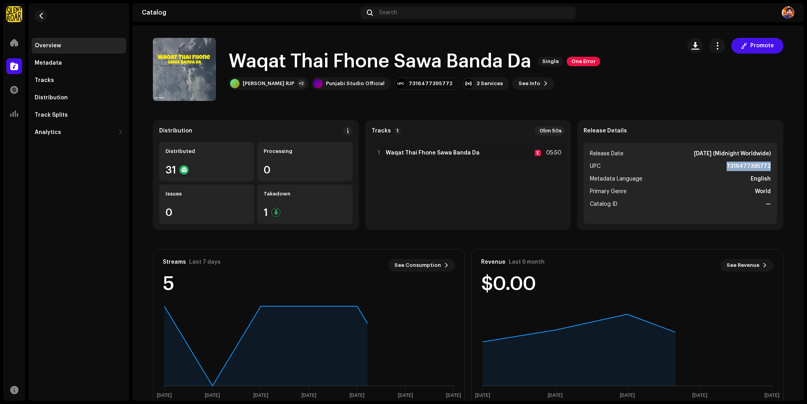
drag, startPoint x: 716, startPoint y: 167, endPoint x: 800, endPoint y: 164, distance: 84.0
click at [800, 165] on div "Waqat Thai Fhone Sawa Banda Da Single One Error Promote Waqat Thai Fhone Sawa B…" at bounding box center [468, 213] width 672 height 376
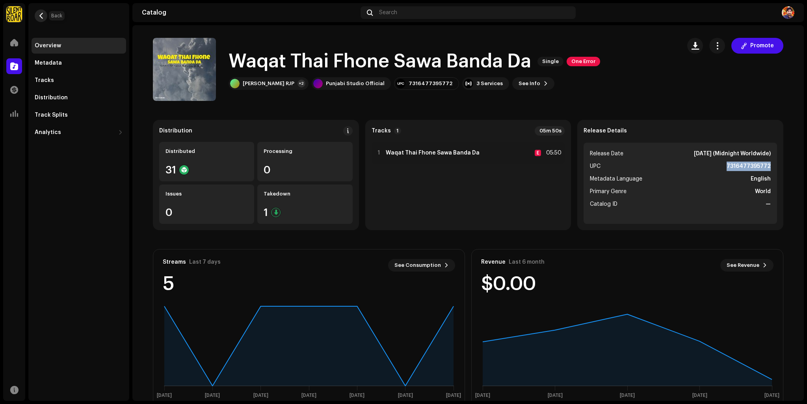
click at [39, 17] on span "button" at bounding box center [41, 16] width 6 height 6
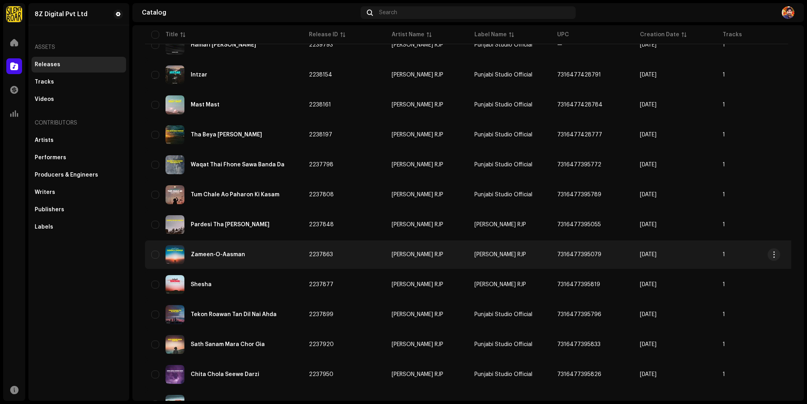
scroll to position [394, 0]
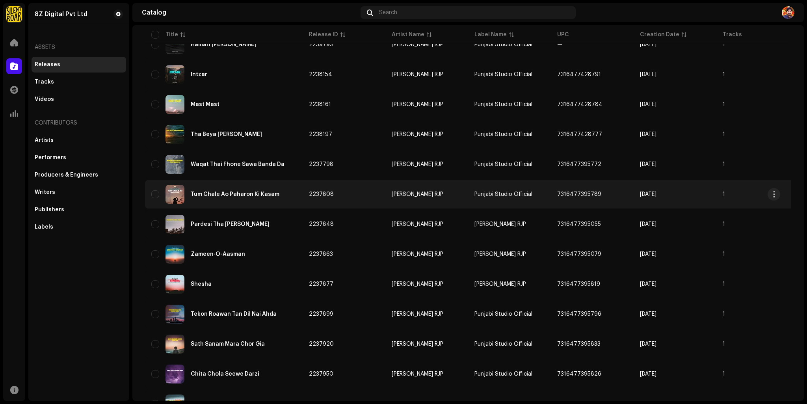
click at [589, 199] on td "7316477395789" at bounding box center [592, 194] width 83 height 28
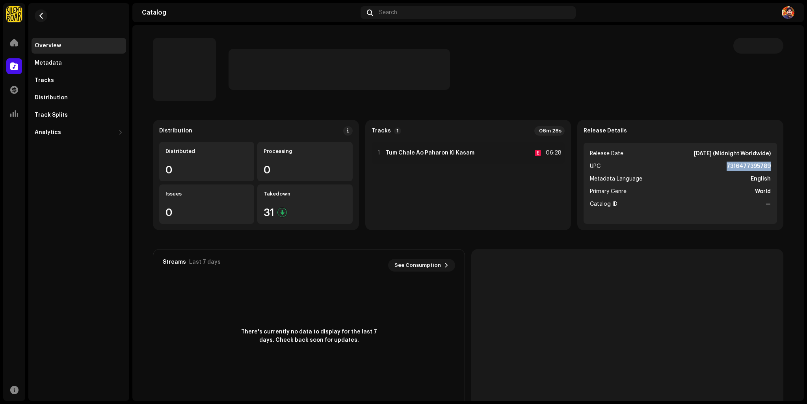
drag, startPoint x: 720, startPoint y: 166, endPoint x: 787, endPoint y: 162, distance: 67.9
click at [787, 162] on div "Distribution Distributed 0 Processing 0 Issues 0 Takedown 31 Tracks 1 06m 28s 1…" at bounding box center [468, 263] width 656 height 287
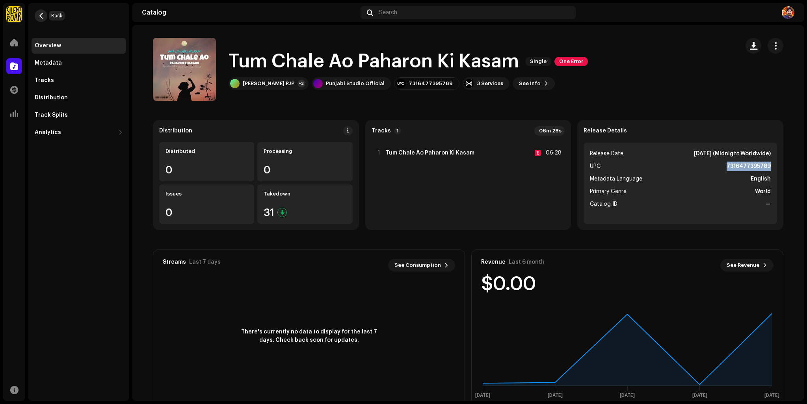
click at [43, 12] on button "button" at bounding box center [41, 15] width 13 height 13
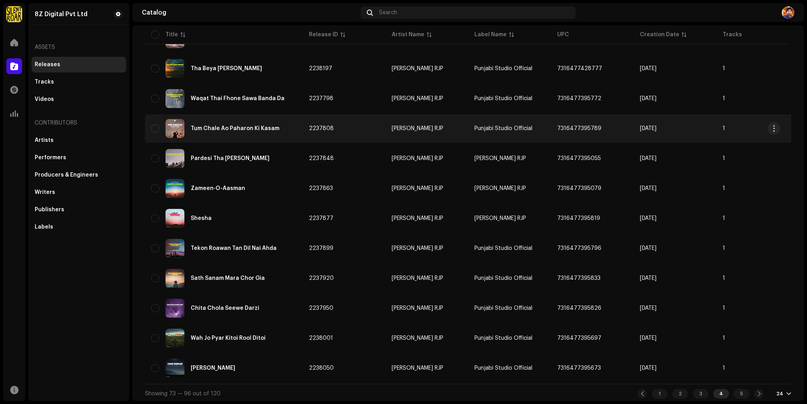
scroll to position [465, 0]
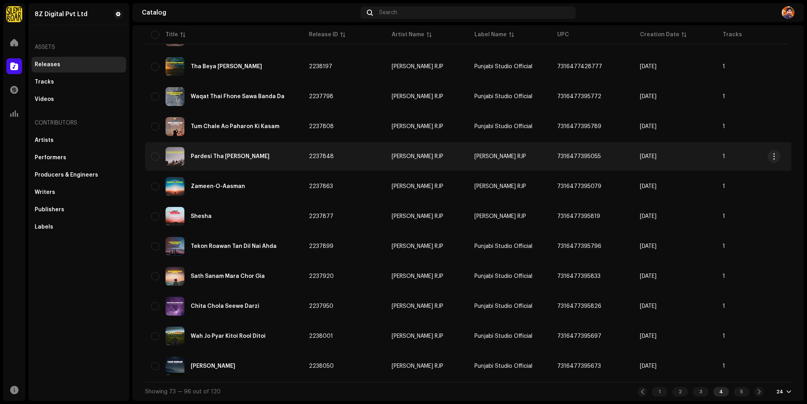
click at [604, 156] on td "7316477395055" at bounding box center [592, 156] width 83 height 28
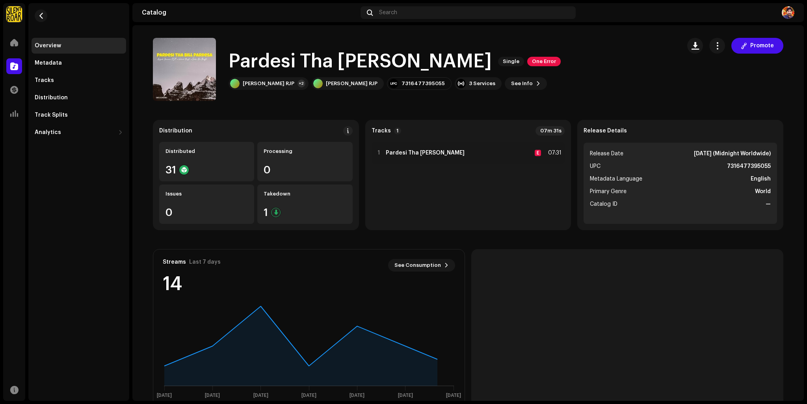
drag, startPoint x: 726, startPoint y: 160, endPoint x: 792, endPoint y: 156, distance: 65.9
click at [792, 156] on div "Distribution Distributed 31 Processing 0 Issues 0 Takedown 1 Tracks 1 07m 31s 1…" at bounding box center [468, 263] width 656 height 287
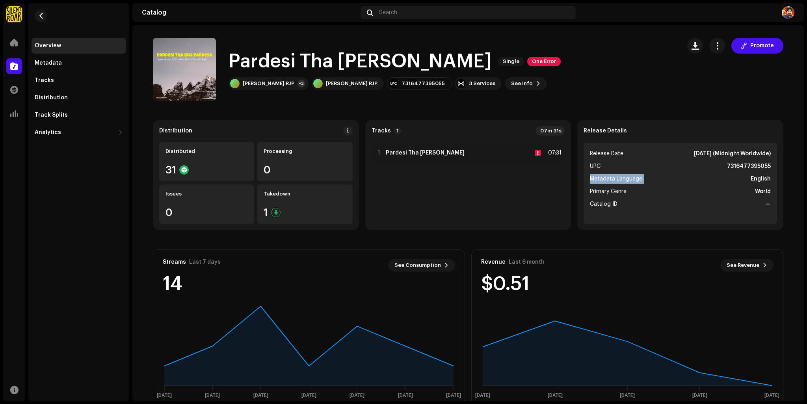
drag, startPoint x: 770, startPoint y: 164, endPoint x: 741, endPoint y: 175, distance: 31.0
click at [741, 175] on ul "Release Date Apr 5, 2024 (Midnight Worldwide) UPC 7316477395055 Metadata Langua…" at bounding box center [680, 183] width 193 height 81
click at [718, 166] on li "UPC 7316477395055" at bounding box center [680, 166] width 181 height 9
drag, startPoint x: 720, startPoint y: 166, endPoint x: 772, endPoint y: 168, distance: 51.7
click at [772, 168] on ul "Release Date Apr 5, 2024 (Midnight Worldwide) UPC 7316477395055 Metadata Langua…" at bounding box center [680, 183] width 193 height 81
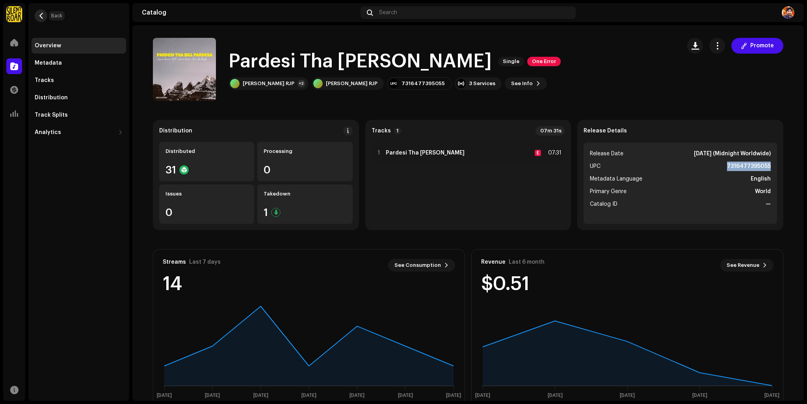
click at [39, 15] on span "button" at bounding box center [41, 16] width 6 height 6
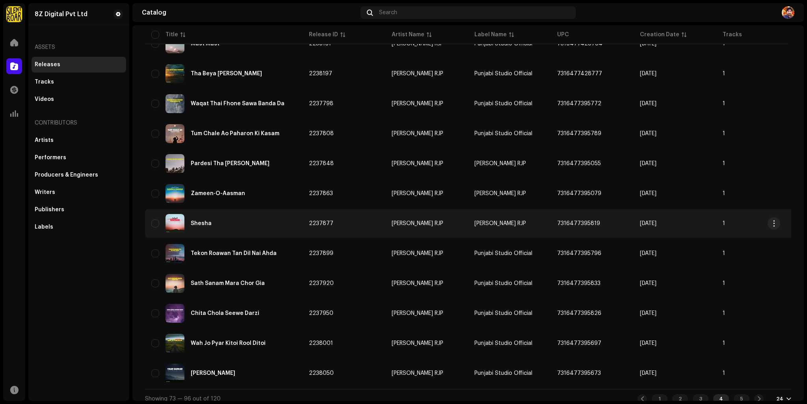
scroll to position [465, 0]
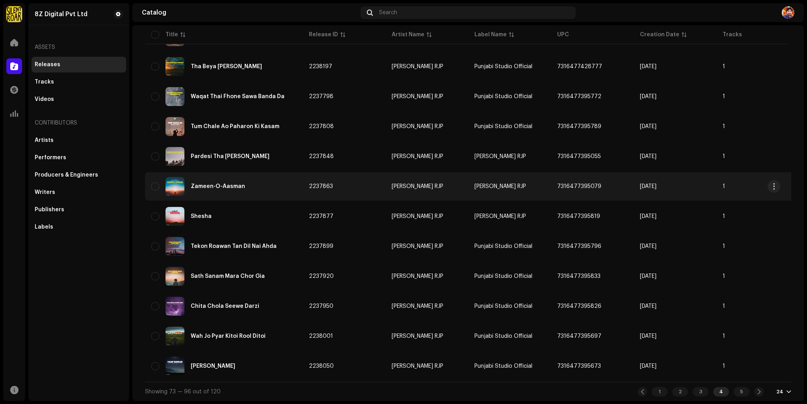
click at [590, 184] on span "7316477395079" at bounding box center [579, 187] width 44 height 6
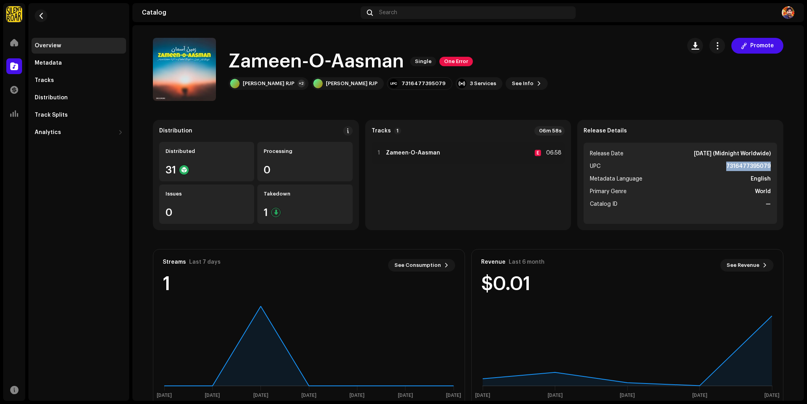
drag, startPoint x: 760, startPoint y: 169, endPoint x: 791, endPoint y: 169, distance: 30.3
click at [791, 169] on div "Distribution Distributed 31 Processing 0 Issues 0 Takedown 1 Tracks 1 06m 58s 1…" at bounding box center [468, 263] width 656 height 287
click at [37, 15] on button "button" at bounding box center [41, 15] width 13 height 13
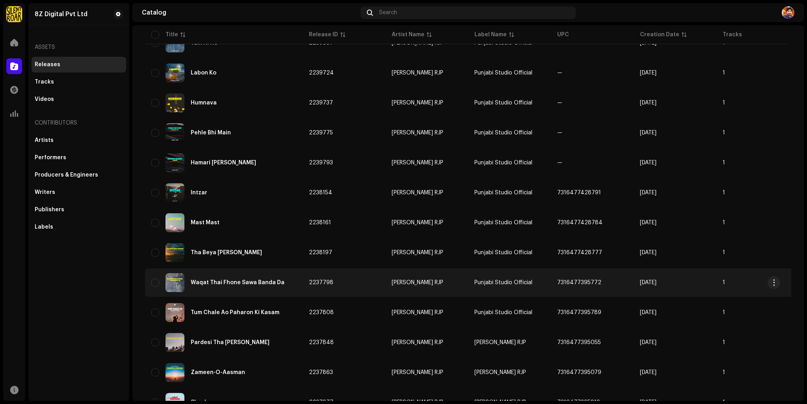
scroll to position [465, 0]
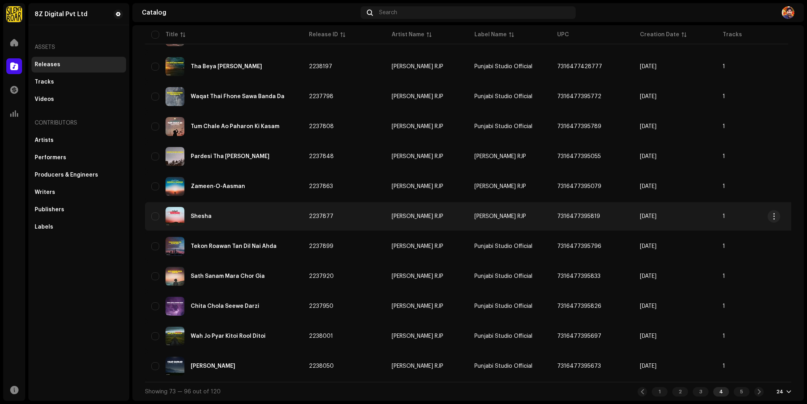
click at [579, 210] on td "7316477395819" at bounding box center [592, 216] width 83 height 28
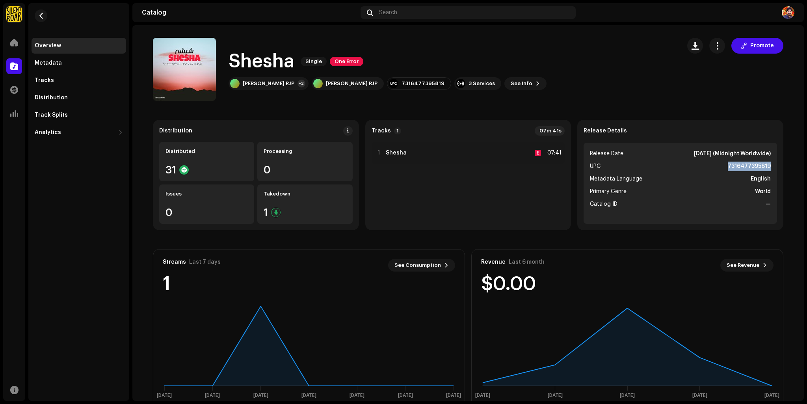
drag, startPoint x: 727, startPoint y: 166, endPoint x: 777, endPoint y: 165, distance: 50.1
click at [777, 165] on div "Release Details Release Date Apr 5, 2024 (Midnight Worldwide) UPC 7316477395819…" at bounding box center [680, 175] width 206 height 110
click at [277, 403] on div "8Z Digital Pvt Ltd Home Catalog Transactions Analytics Resources Overview Metad…" at bounding box center [403, 202] width 807 height 404
drag, startPoint x: 580, startPoint y: 86, endPoint x: 567, endPoint y: 84, distance: 13.6
click at [580, 86] on div "Shesha Single One Error Amjad Hassan RJP +2 Amjad Hassan RJP 7316477395819 3 Se…" at bounding box center [414, 69] width 522 height 63
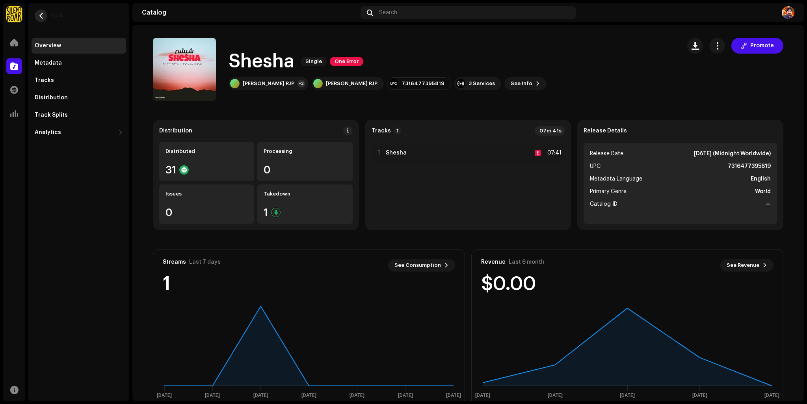
click at [41, 13] on span "button" at bounding box center [41, 16] width 6 height 6
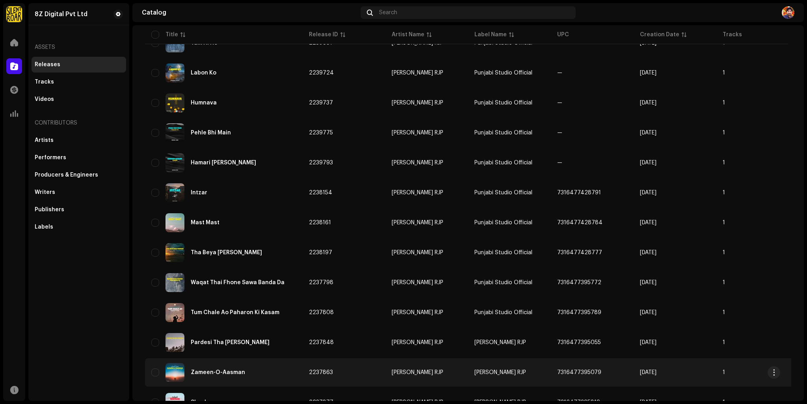
scroll to position [465, 0]
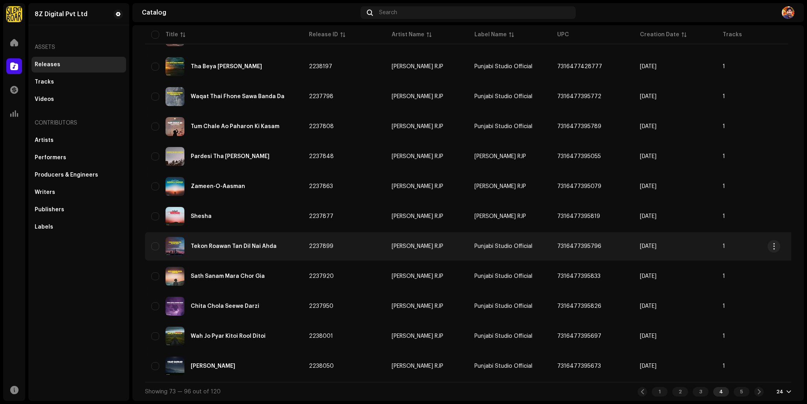
click at [588, 244] on span "7316477395796" at bounding box center [579, 247] width 44 height 6
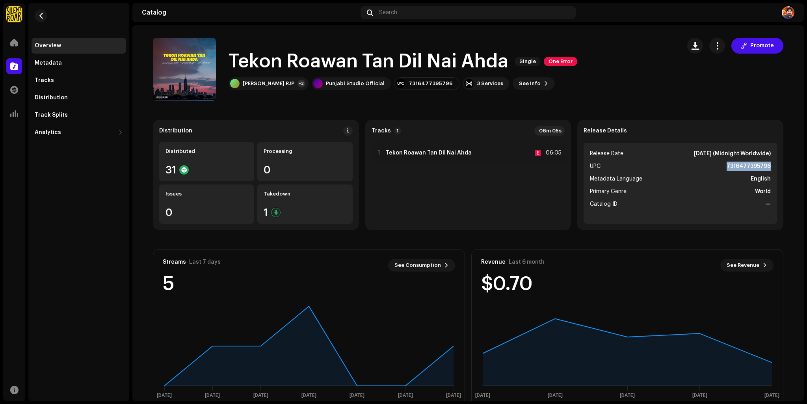
drag, startPoint x: 726, startPoint y: 165, endPoint x: 772, endPoint y: 167, distance: 45.8
click at [772, 167] on ul "Release Date Apr 5, 2024 (Midnight Worldwide) UPC 7316477395796 Metadata Langua…" at bounding box center [680, 183] width 193 height 81
click at [39, 15] on span "button" at bounding box center [41, 16] width 6 height 6
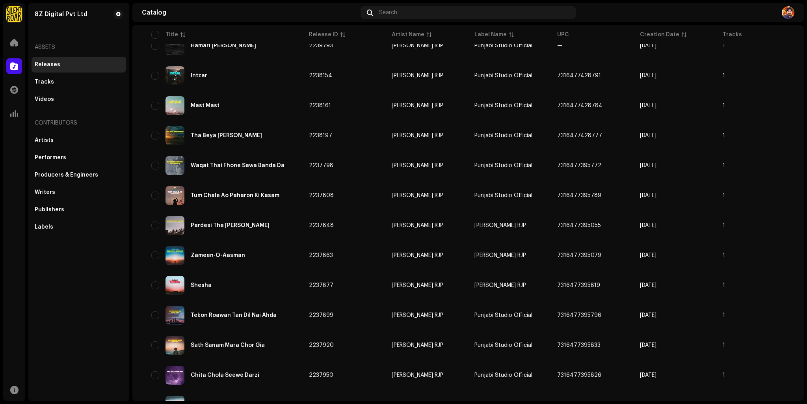
scroll to position [465, 0]
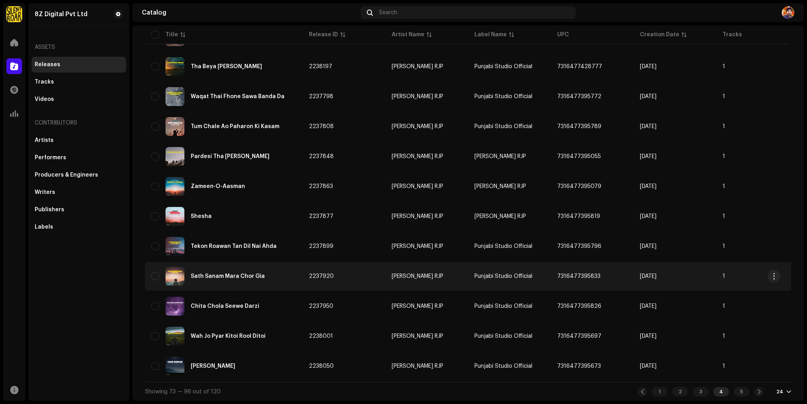
click at [582, 273] on span "7316477395833" at bounding box center [578, 276] width 43 height 6
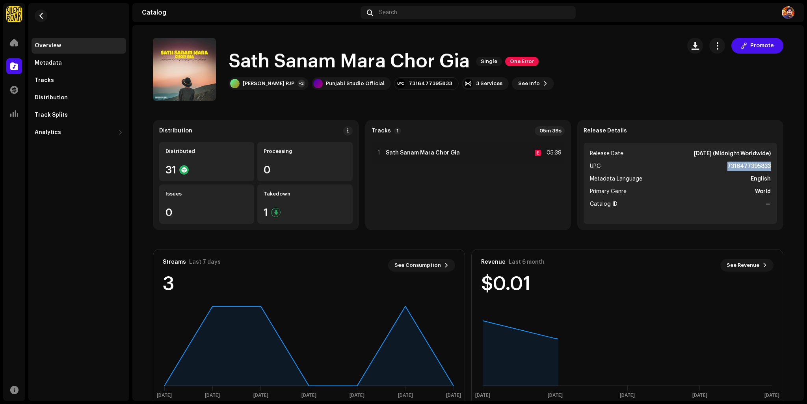
drag, startPoint x: 724, startPoint y: 166, endPoint x: 774, endPoint y: 166, distance: 50.1
click at [774, 166] on ul "Release Date Apr 5, 2024 (Midnight Worldwide) UPC 7316477395833 Metadata Langua…" at bounding box center [680, 183] width 193 height 81
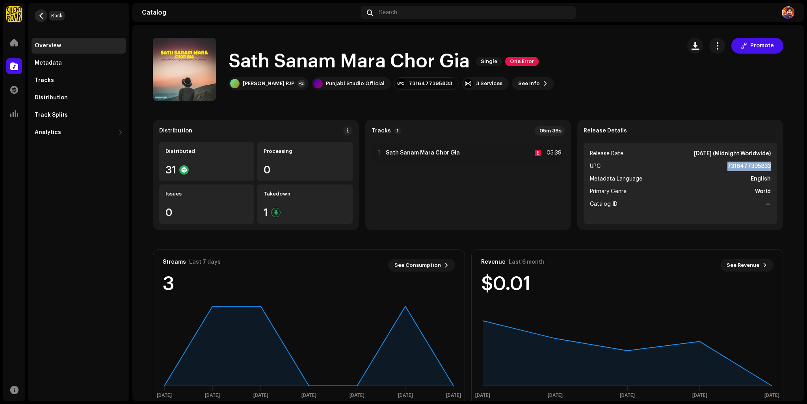
click at [42, 14] on span "button" at bounding box center [41, 16] width 6 height 6
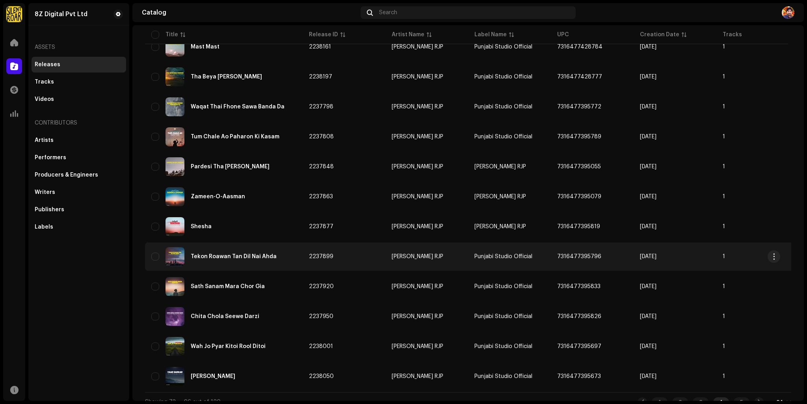
scroll to position [465, 0]
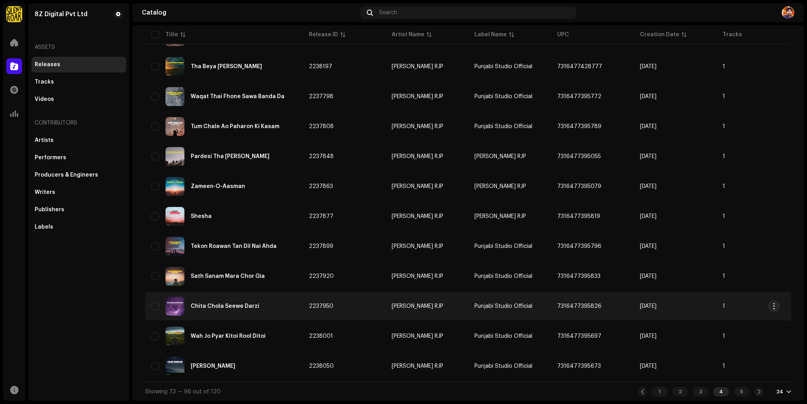
click at [582, 303] on span "7316477395826" at bounding box center [579, 306] width 44 height 6
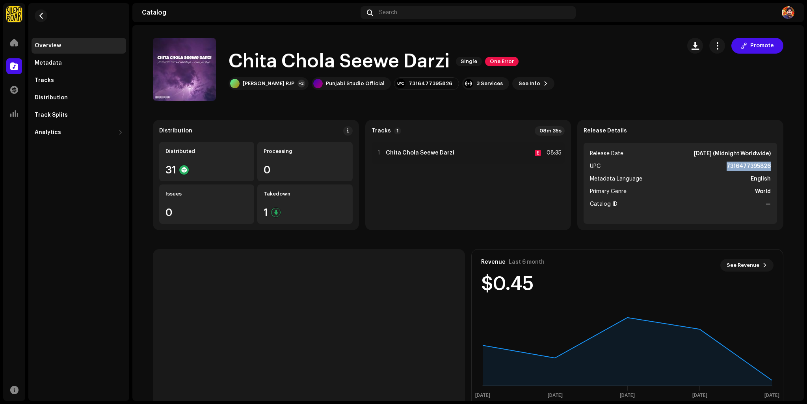
drag, startPoint x: 724, startPoint y: 165, endPoint x: 775, endPoint y: 166, distance: 51.6
click at [775, 166] on div "Release Details Release Date Apr 5, 2024 (Midnight Worldwide) UPC 7316477395826…" at bounding box center [680, 175] width 206 height 110
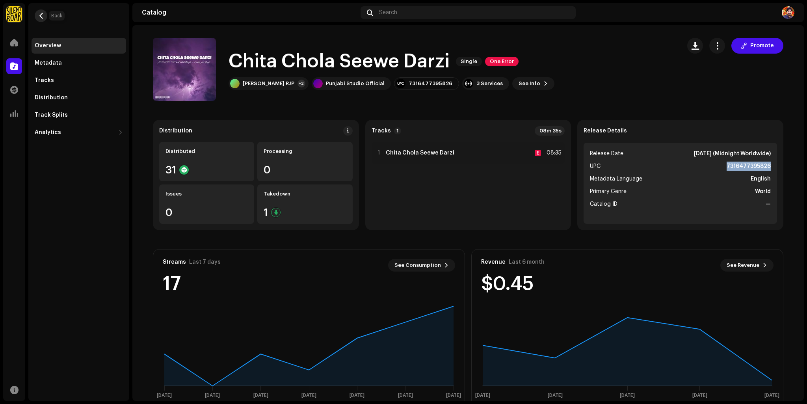
click at [43, 16] on span "button" at bounding box center [41, 16] width 6 height 6
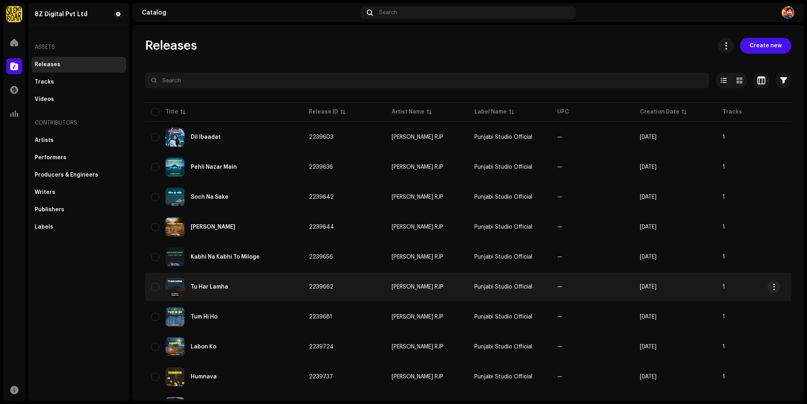
scroll to position [41, 0]
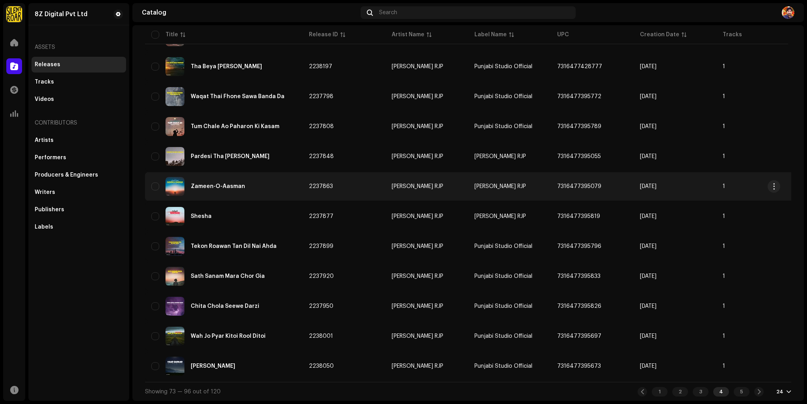
scroll to position [465, 0]
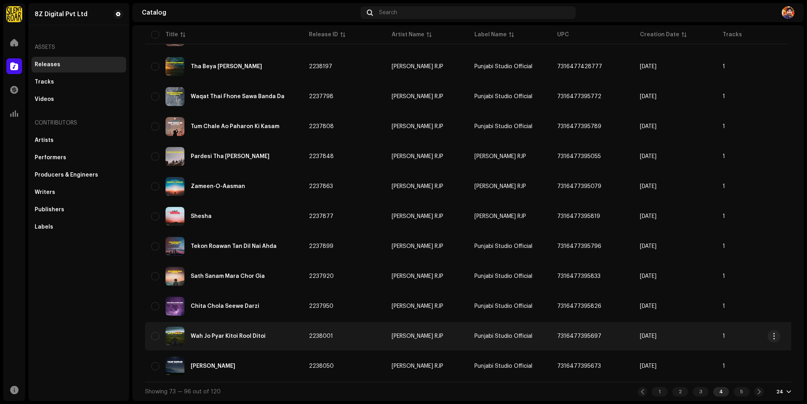
drag, startPoint x: 554, startPoint y: 327, endPoint x: 602, endPoint y: 329, distance: 48.1
click at [602, 329] on td "7316477395697" at bounding box center [592, 336] width 83 height 28
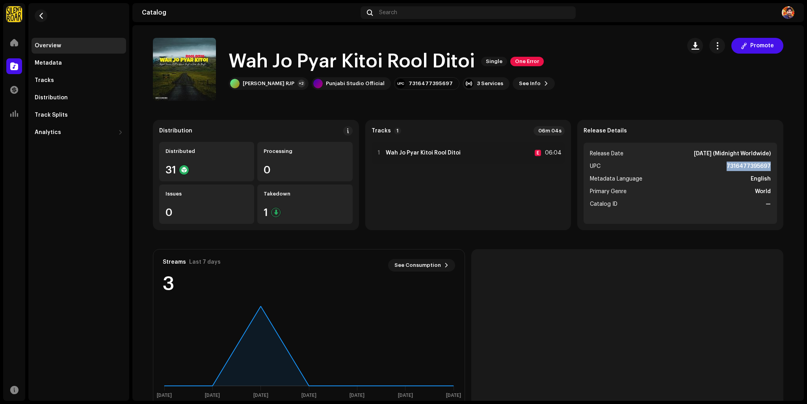
drag, startPoint x: 724, startPoint y: 168, endPoint x: 779, endPoint y: 162, distance: 55.9
click at [779, 162] on div "Release Details Release Date Apr 5, 2024 (Midnight Worldwide) UPC 7316477395697…" at bounding box center [680, 175] width 206 height 110
copy strong "7316477395697"
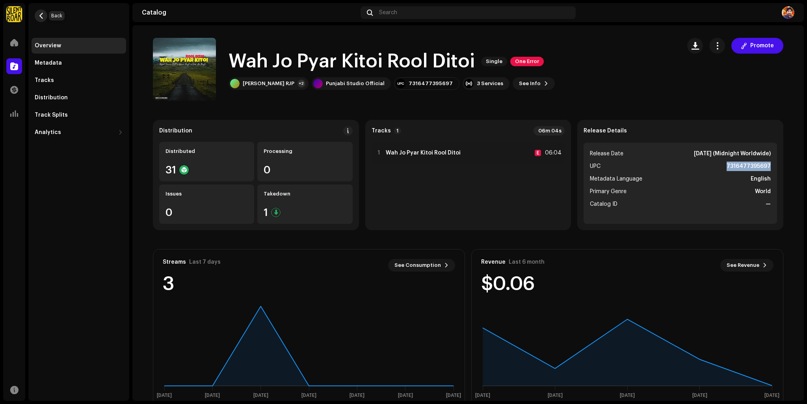
click at [41, 14] on span "button" at bounding box center [41, 16] width 6 height 6
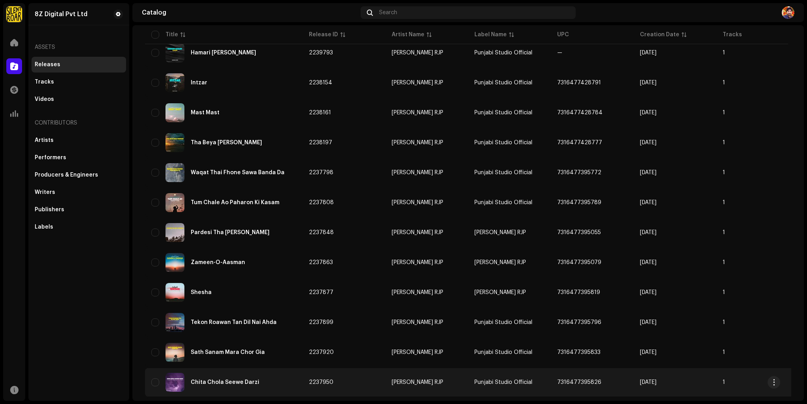
scroll to position [465, 0]
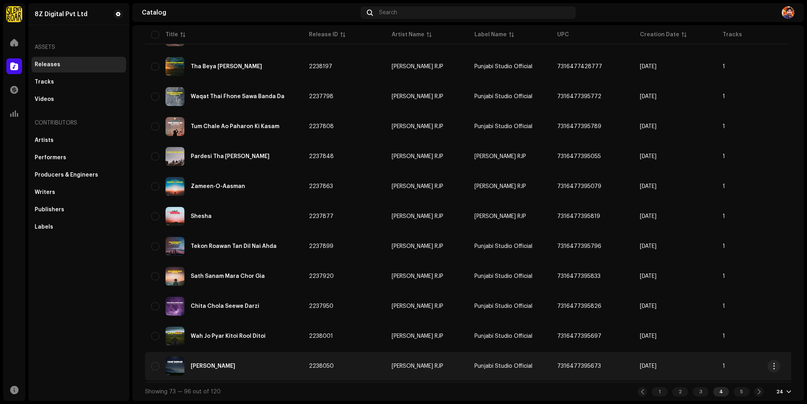
click at [579, 364] on span "7316477395673" at bounding box center [579, 366] width 44 height 6
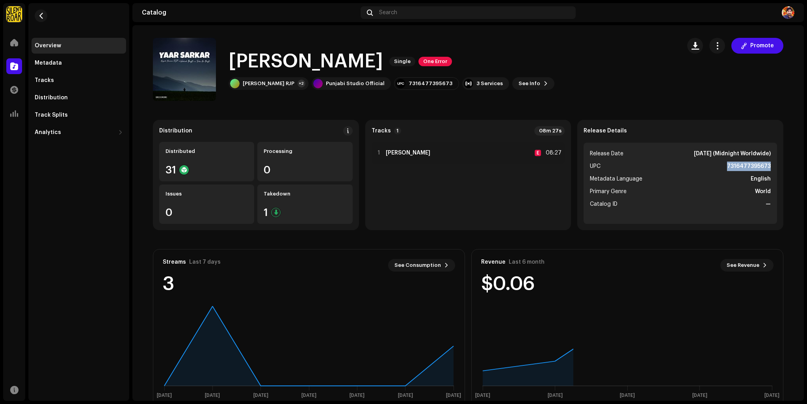
drag, startPoint x: 729, startPoint y: 165, endPoint x: 781, endPoint y: 166, distance: 51.6
click at [781, 166] on div "Release Details Release Date Apr 5, 2024 (Midnight Worldwide) UPC 7316477395673…" at bounding box center [680, 175] width 206 height 110
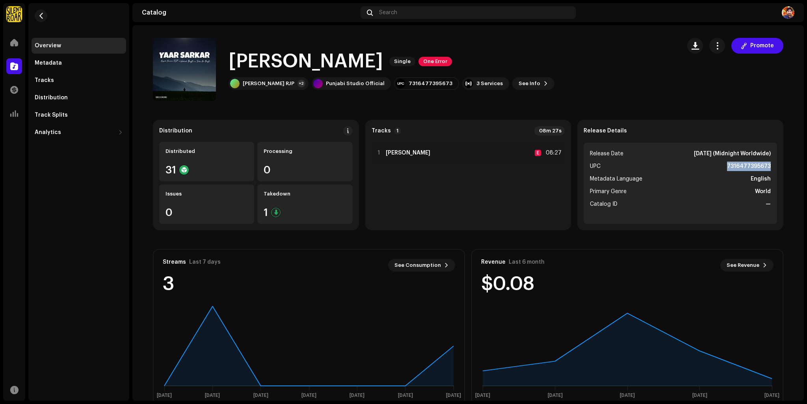
copy strong "7316477395673"
click at [41, 12] on button "button" at bounding box center [41, 15] width 13 height 13
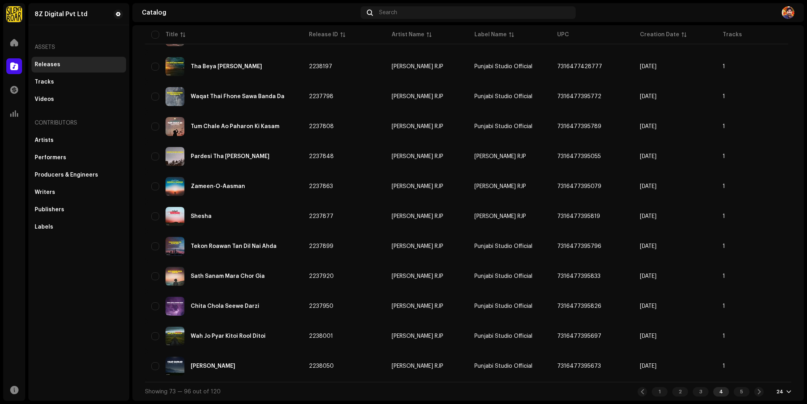
scroll to position [465, 0]
click at [740, 393] on div "5" at bounding box center [742, 391] width 16 height 9
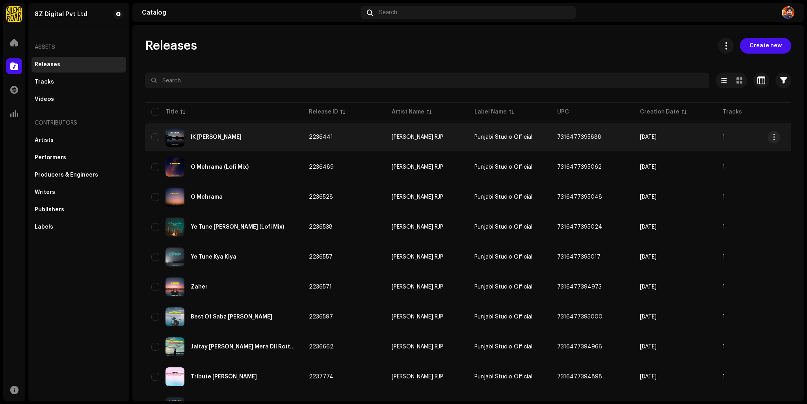
click at [580, 133] on td "7316477395888" at bounding box center [592, 137] width 83 height 28
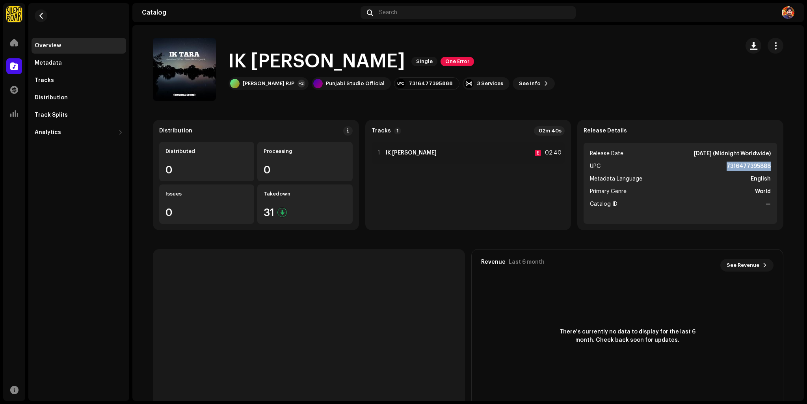
drag, startPoint x: 719, startPoint y: 167, endPoint x: 790, endPoint y: 161, distance: 71.2
click at [790, 161] on div "Distribution Distributed 0 Processing 0 Issues 0 Takedown 31 Tracks 1 02m 40s 1…" at bounding box center [468, 263] width 656 height 287
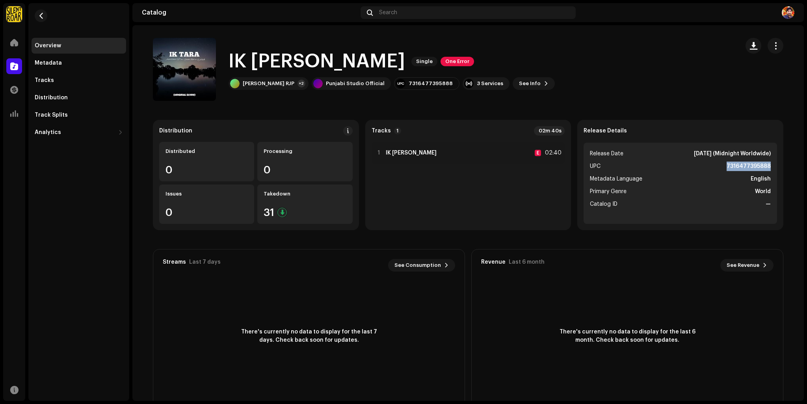
copy strong "7316477395888"
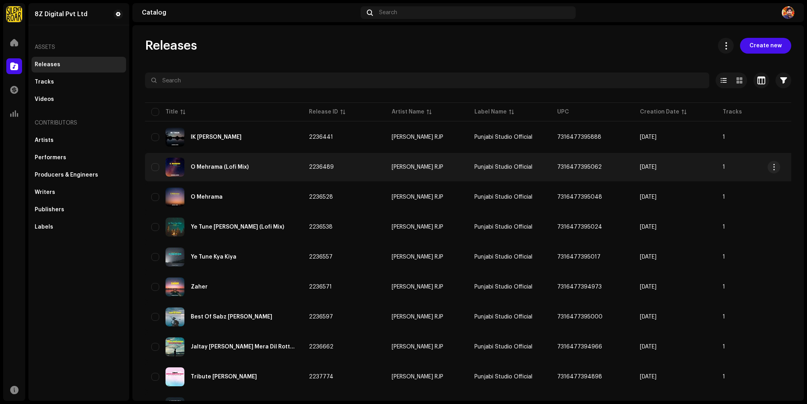
click at [580, 166] on span "7316477395062" at bounding box center [579, 167] width 45 height 6
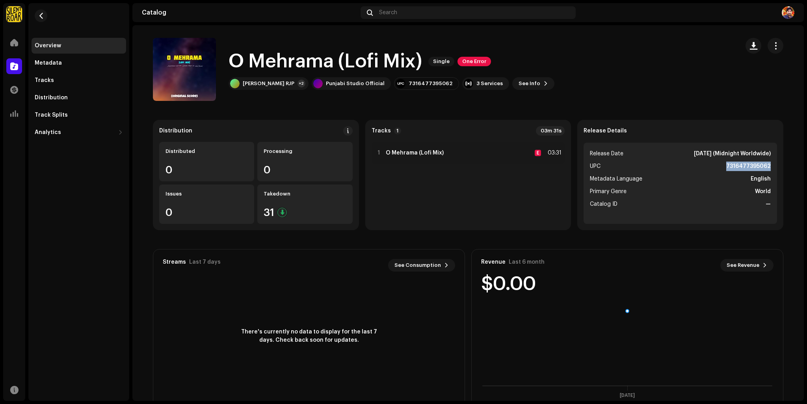
drag, startPoint x: 715, startPoint y: 160, endPoint x: 800, endPoint y: 165, distance: 84.5
click at [800, 165] on div "O Mehrama (Lofi Mix) Single One Error O Mehrama (Lofi Mix) Single One Error Amj…" at bounding box center [468, 213] width 672 height 376
copy strong "7316477395062"
click at [37, 16] on button "button" at bounding box center [41, 15] width 13 height 13
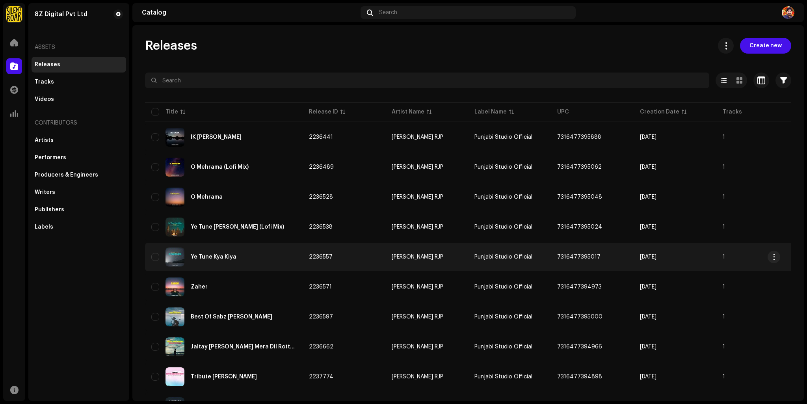
scroll to position [39, 0]
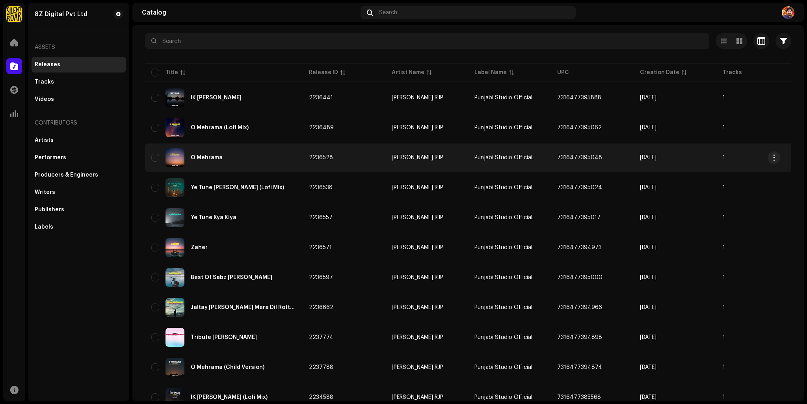
click at [586, 154] on td "7316477395048" at bounding box center [592, 157] width 83 height 28
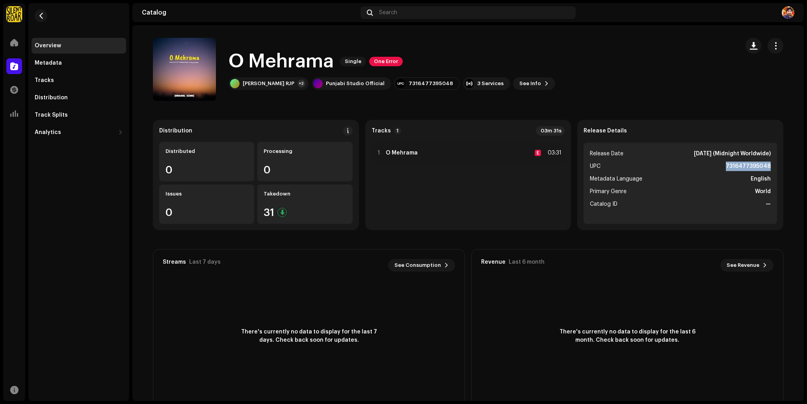
drag, startPoint x: 722, startPoint y: 166, endPoint x: 774, endPoint y: 169, distance: 51.7
click at [774, 169] on ul "Release Date Apr 5, 2024 (Midnight Worldwide) UPC 7316477395048 Metadata Langua…" at bounding box center [680, 183] width 193 height 81
copy strong "7316477395048"
click at [40, 16] on span "button" at bounding box center [41, 16] width 6 height 6
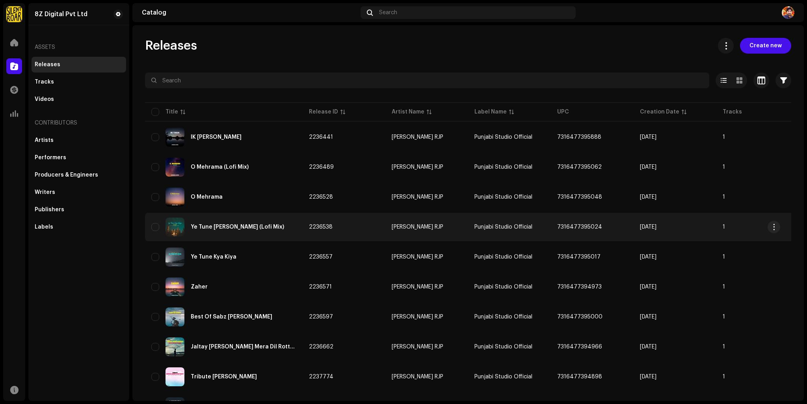
click at [586, 225] on span "7316477395024" at bounding box center [579, 227] width 45 height 6
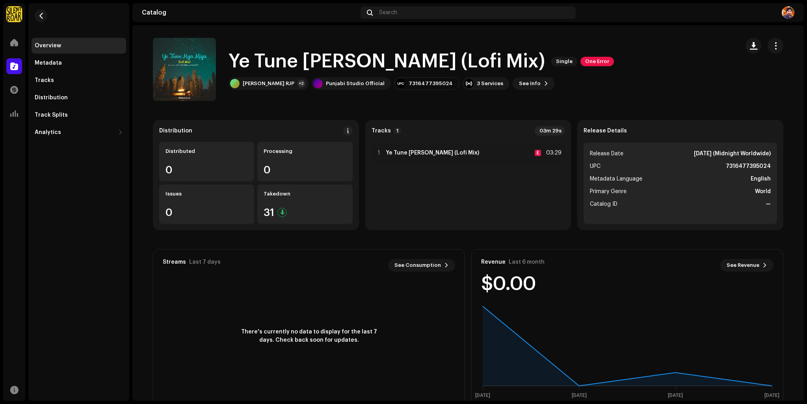
drag, startPoint x: 720, startPoint y: 164, endPoint x: 791, endPoint y: 159, distance: 71.9
click at [791, 159] on div "Distribution Distributed 0 Processing 0 Issues 0 Takedown 31 Tracks 1 03m 29s 1…" at bounding box center [468, 263] width 656 height 287
click at [716, 169] on li "UPC 7316477395024" at bounding box center [680, 166] width 181 height 9
drag, startPoint x: 722, startPoint y: 163, endPoint x: 773, endPoint y: 164, distance: 50.8
click at [773, 164] on ul "Release Date Apr 5, 2024 (Midnight Worldwide) UPC 7316477395024 Metadata Langua…" at bounding box center [680, 183] width 193 height 81
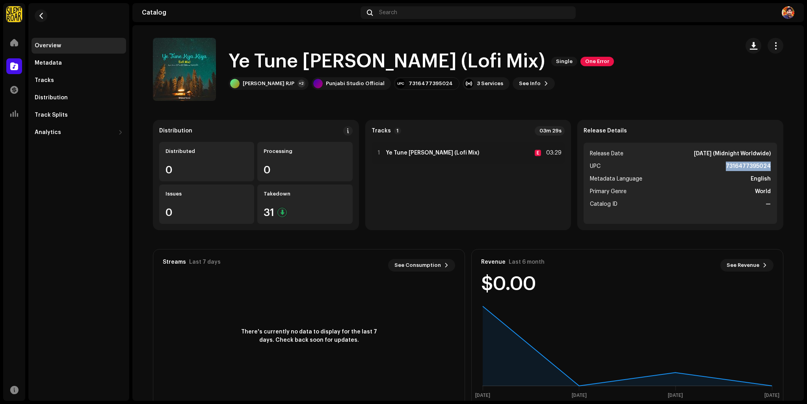
copy strong "7316477395024"
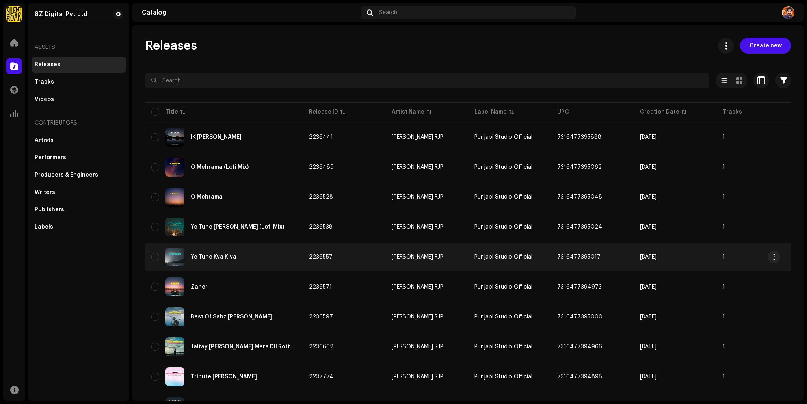
click at [590, 256] on span "7316477395017" at bounding box center [578, 257] width 43 height 6
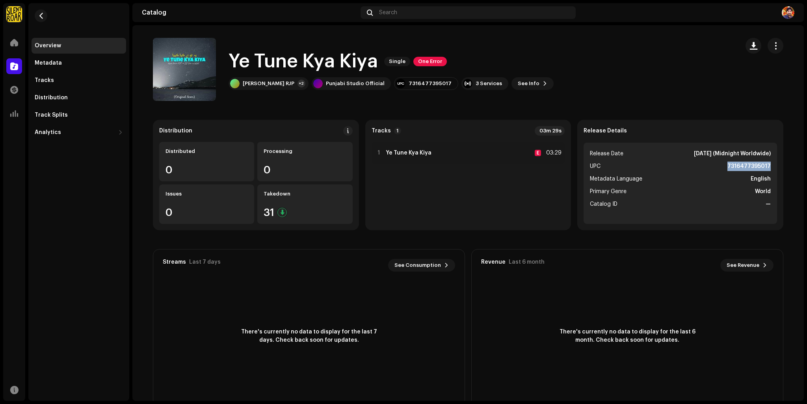
drag, startPoint x: 734, startPoint y: 167, endPoint x: 787, endPoint y: 160, distance: 53.2
click at [787, 160] on div "Distribution Distributed 0 Processing 0 Issues 0 Takedown 31 Tracks 1 03m 29s 1…" at bounding box center [468, 263] width 656 height 287
copy strong "7316477395017"
click at [43, 15] on span "button" at bounding box center [41, 16] width 6 height 6
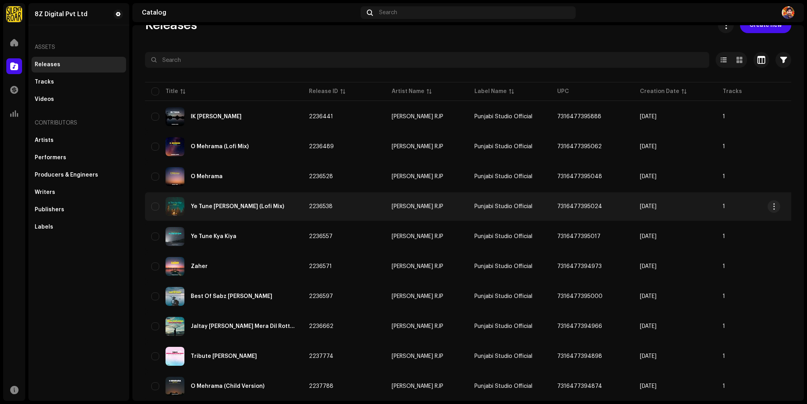
scroll to position [39, 0]
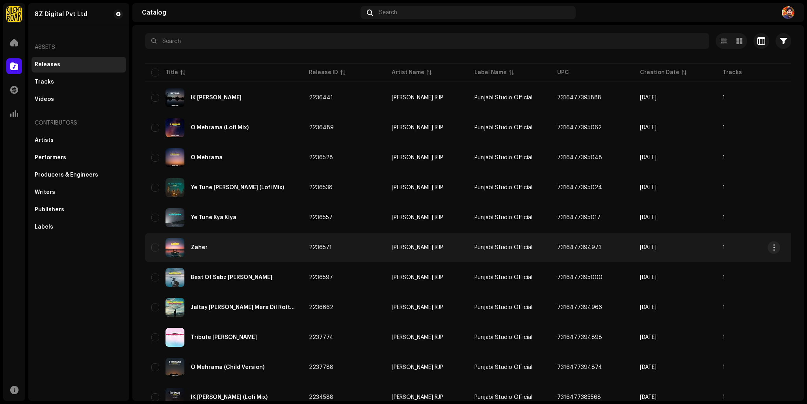
click at [585, 248] on span "7316477394973" at bounding box center [579, 248] width 45 height 6
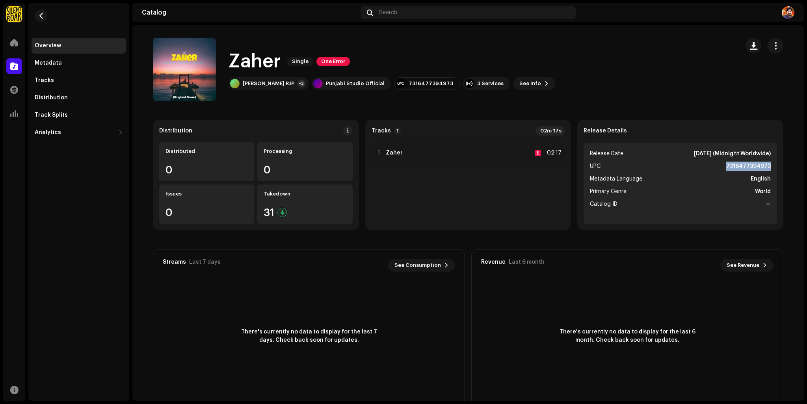
drag, startPoint x: 727, startPoint y: 165, endPoint x: 775, endPoint y: 167, distance: 47.7
click at [775, 167] on div "Release Details Release Date Apr 5, 2024 (Midnight Worldwide) UPC 7316477394973…" at bounding box center [680, 175] width 206 height 110
copy strong "7316477394973"
click at [42, 13] on span "button" at bounding box center [41, 16] width 6 height 6
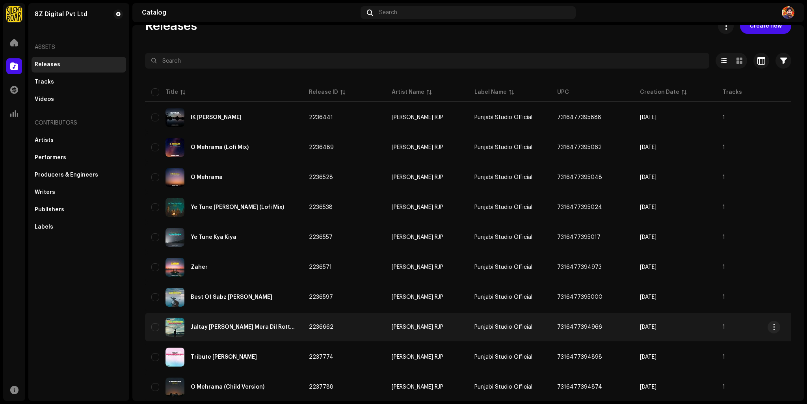
scroll to position [39, 0]
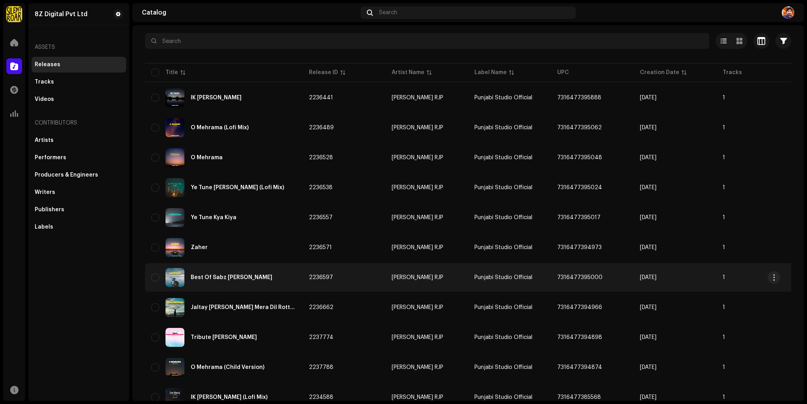
click at [585, 279] on span "7316477395000" at bounding box center [579, 278] width 45 height 6
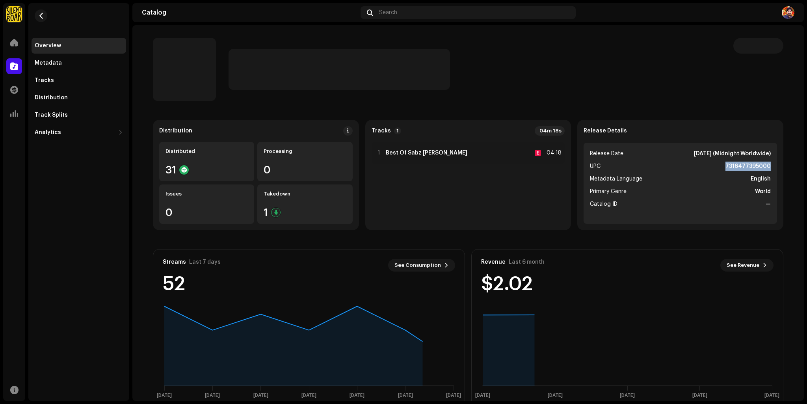
drag, startPoint x: 720, startPoint y: 165, endPoint x: 803, endPoint y: 165, distance: 82.8
click at [803, 165] on div "Distribution Distributed 31 Processing 0 Issues 0 Takedown 1 Tracks 1 04m 18s 1…" at bounding box center [468, 213] width 672 height 376
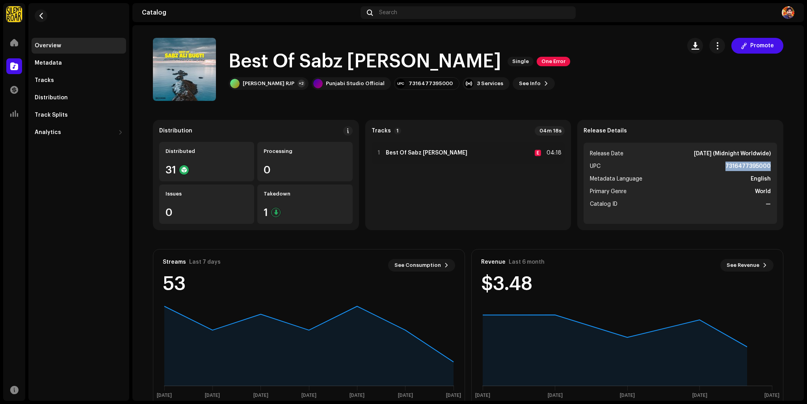
copy strong "7316477395000"
click at [42, 12] on button "button" at bounding box center [41, 15] width 13 height 13
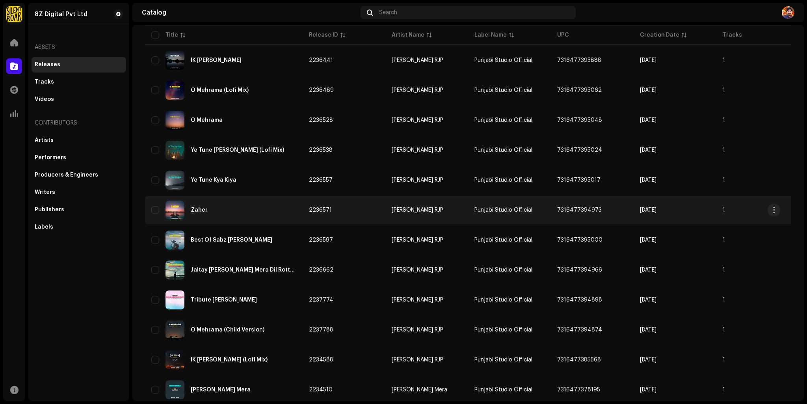
scroll to position [79, 0]
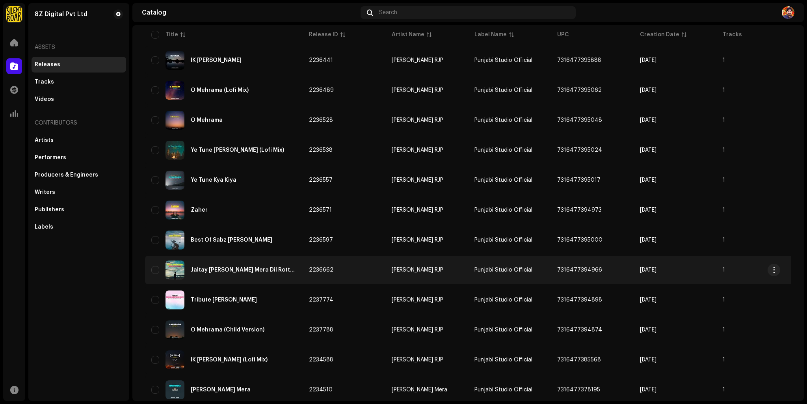
click at [253, 263] on div "Jaltay Hain Arman Mera Dil Rotta Hai" at bounding box center [223, 269] width 145 height 19
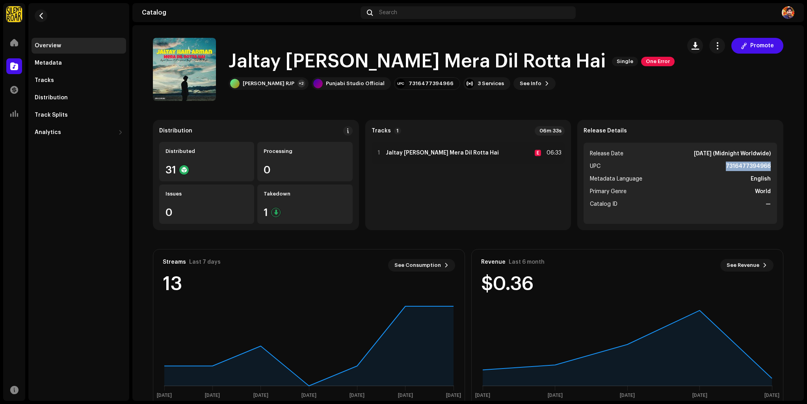
drag, startPoint x: 739, startPoint y: 170, endPoint x: 774, endPoint y: 164, distance: 35.2
click at [774, 164] on ul "Release Date Apr 5, 2024 (Midnight Worldwide) UPC 7316477394966 Metadata Langua…" at bounding box center [680, 183] width 193 height 81
copy strong "7316477394966"
click at [39, 13] on span "button" at bounding box center [41, 16] width 6 height 6
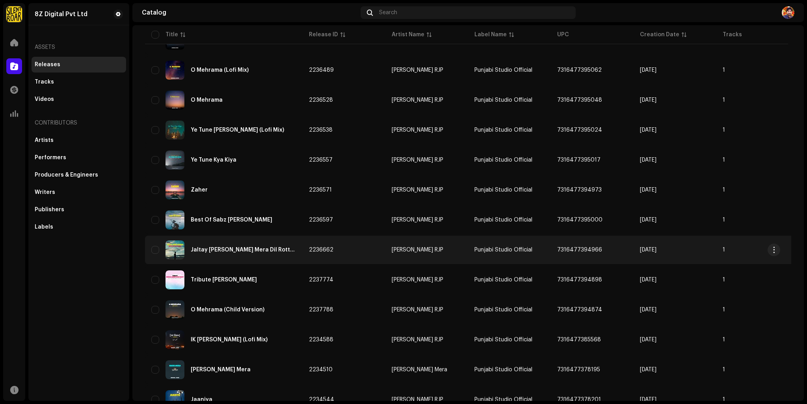
scroll to position [118, 0]
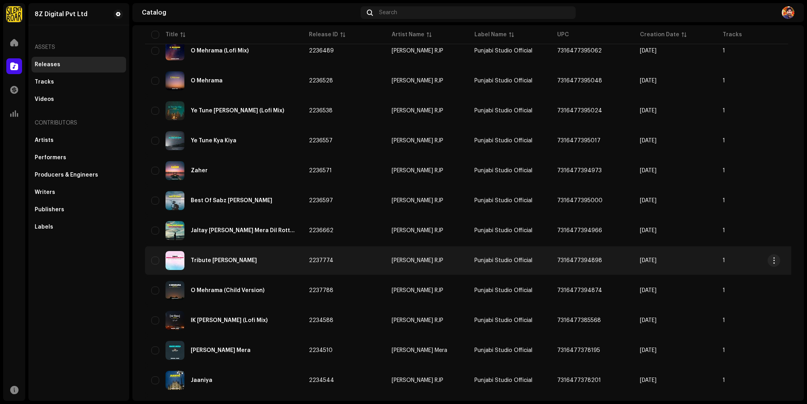
click at [257, 260] on div "Tribute Nawab Akbar Khan Bugti" at bounding box center [224, 261] width 66 height 6
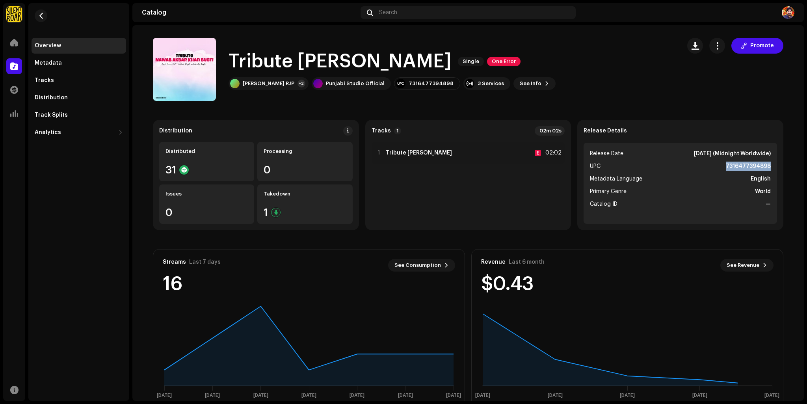
drag, startPoint x: 778, startPoint y: 167, endPoint x: 794, endPoint y: 168, distance: 16.6
click at [794, 168] on catalog-releases-details-overview "Tribute Nawab Akbar Khan Bugti Single One Error Promote Tribute Nawab Akbar Kha…" at bounding box center [468, 222] width 672 height 394
click at [42, 14] on span "button" at bounding box center [41, 16] width 6 height 6
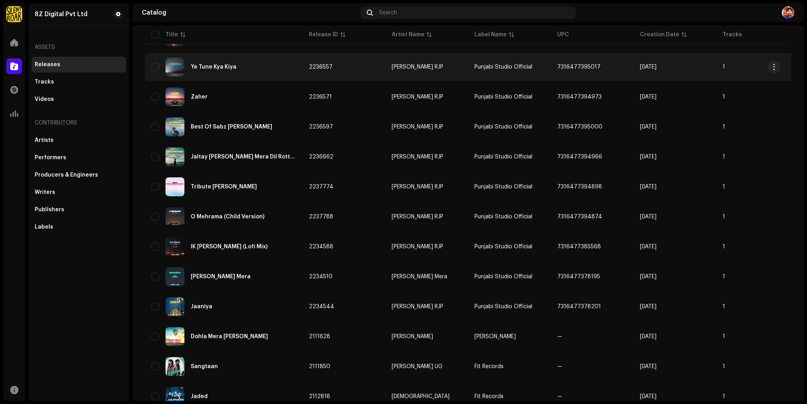
scroll to position [197, 0]
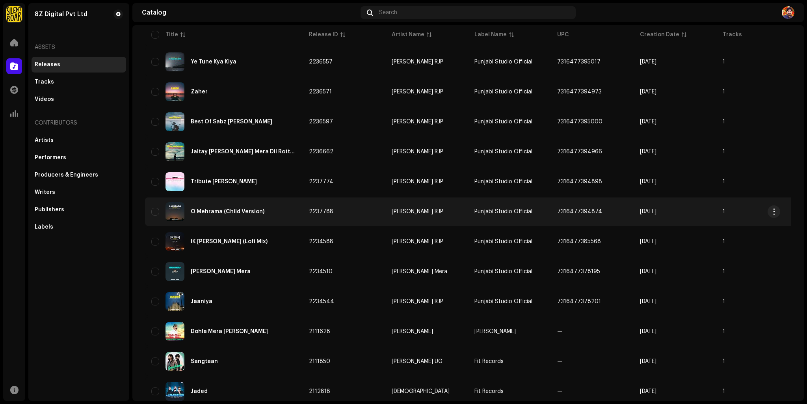
click at [569, 210] on span "7316477394874" at bounding box center [579, 212] width 45 height 6
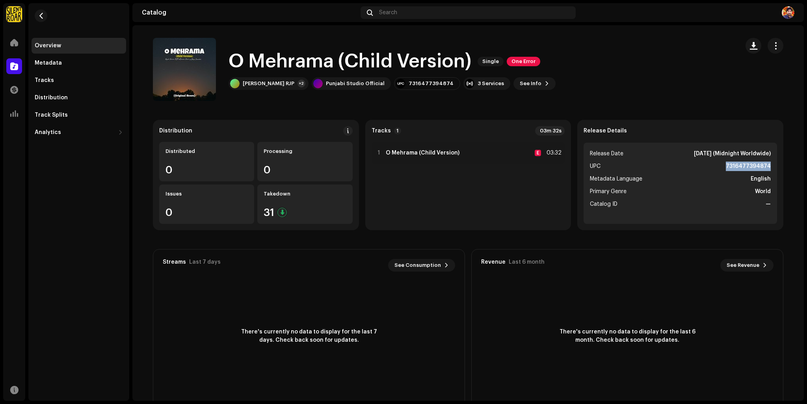
drag, startPoint x: 722, startPoint y: 166, endPoint x: 780, endPoint y: 165, distance: 58.3
click at [780, 165] on div "Release Details Release Date Apr 5, 2024 (Midnight Worldwide) UPC 7316477394874…" at bounding box center [680, 175] width 206 height 110
click at [42, 13] on span "button" at bounding box center [41, 16] width 6 height 6
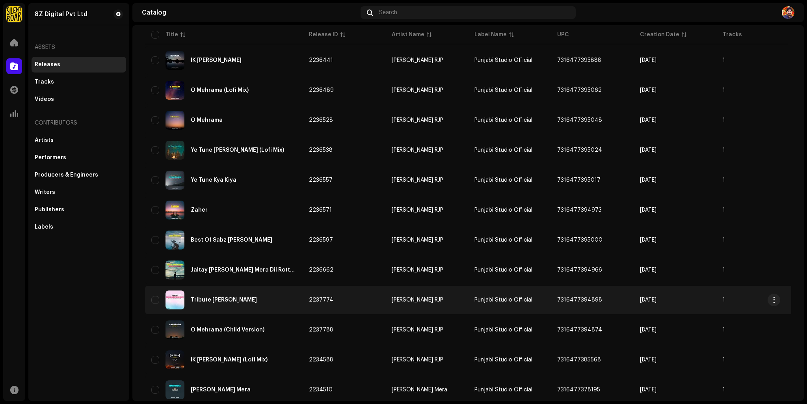
scroll to position [118, 0]
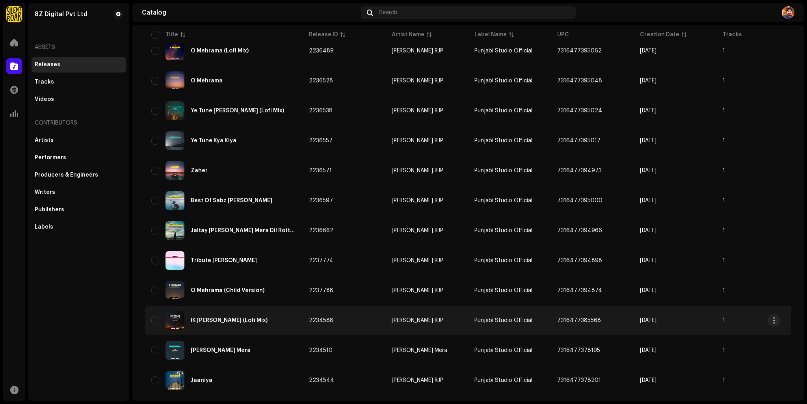
click at [599, 318] on td "7316477385568" at bounding box center [592, 320] width 83 height 28
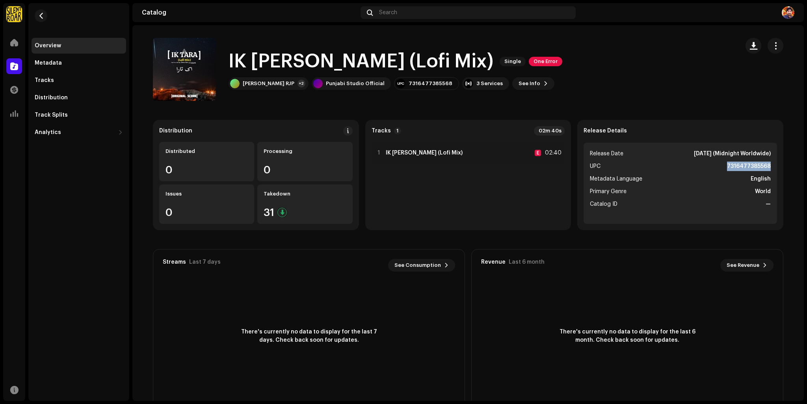
drag, startPoint x: 723, startPoint y: 164, endPoint x: 776, endPoint y: 167, distance: 53.3
click at [776, 167] on div "Release Details Release Date Apr 4, 2024 (Midnight Worldwide) UPC 7316477385568…" at bounding box center [680, 175] width 206 height 110
click at [43, 13] on span "button" at bounding box center [41, 16] width 6 height 6
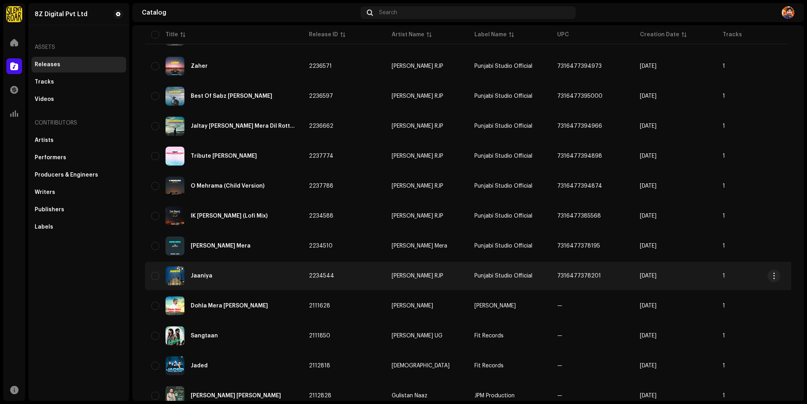
scroll to position [236, 0]
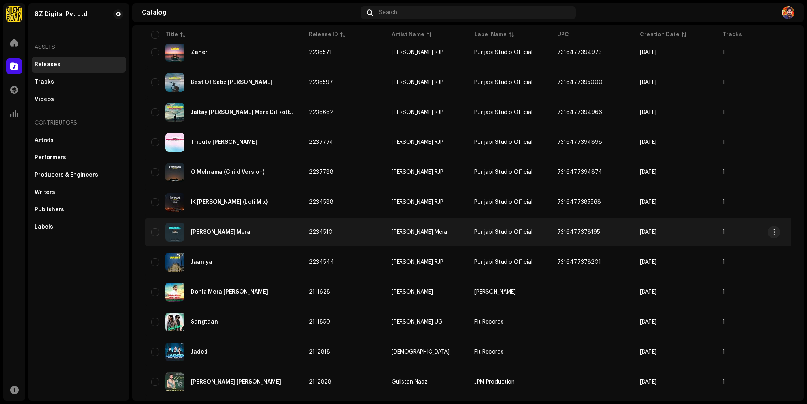
click at [541, 227] on td "Punjabi Studio Official" at bounding box center [509, 232] width 83 height 28
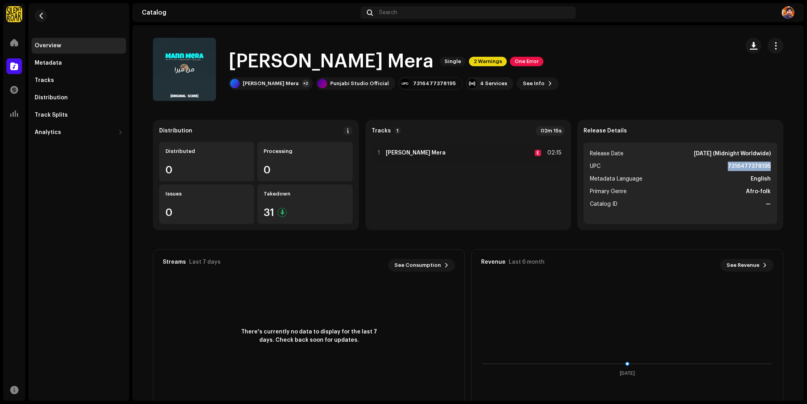
drag, startPoint x: 720, startPoint y: 164, endPoint x: 780, endPoint y: 171, distance: 60.6
click at [780, 171] on div "Release Details Release Date Apr 3, 2024 (Midnight Worldwide) UPC 7316477378195…" at bounding box center [680, 175] width 206 height 110
click at [42, 16] on span "button" at bounding box center [41, 16] width 6 height 6
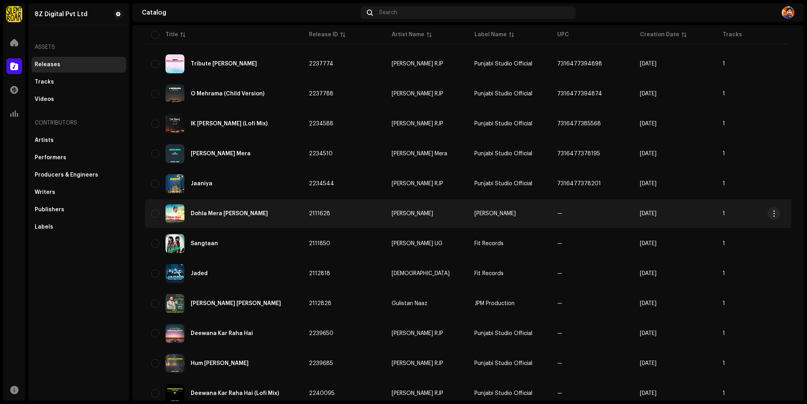
scroll to position [315, 0]
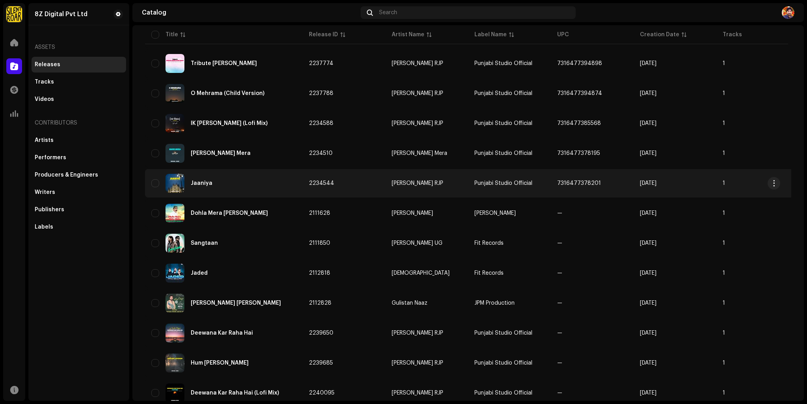
click at [586, 182] on span "7316477378201" at bounding box center [579, 183] width 44 height 6
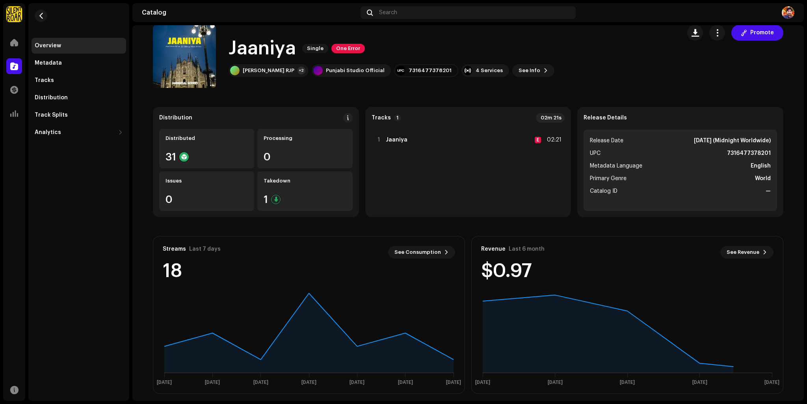
scroll to position [19, 0]
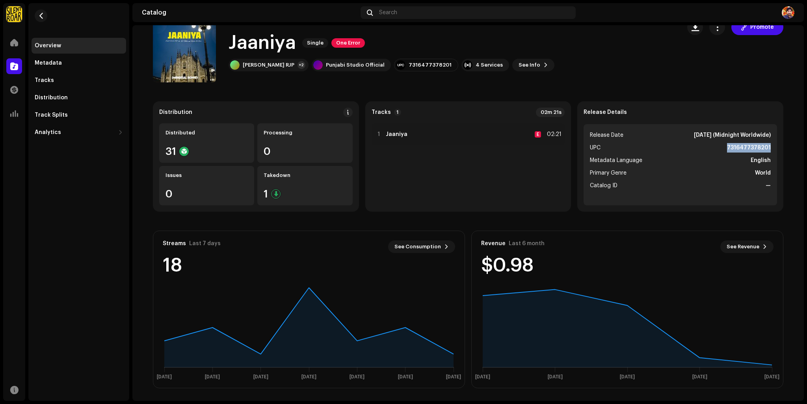
drag, startPoint x: 743, startPoint y: 151, endPoint x: 778, endPoint y: 147, distance: 35.7
click at [778, 147] on div "Release Details Release Date Apr 3, 2024 (Midnight Worldwide) UPC 7316477378201…" at bounding box center [680, 156] width 206 height 110
click at [45, 12] on button "button" at bounding box center [41, 15] width 13 height 13
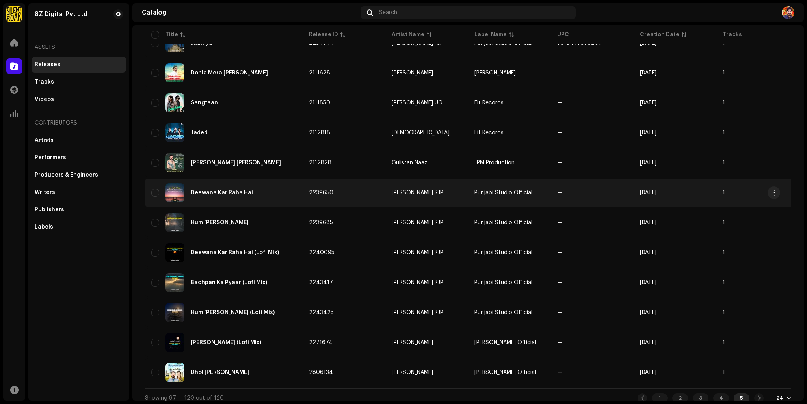
scroll to position [465, 0]
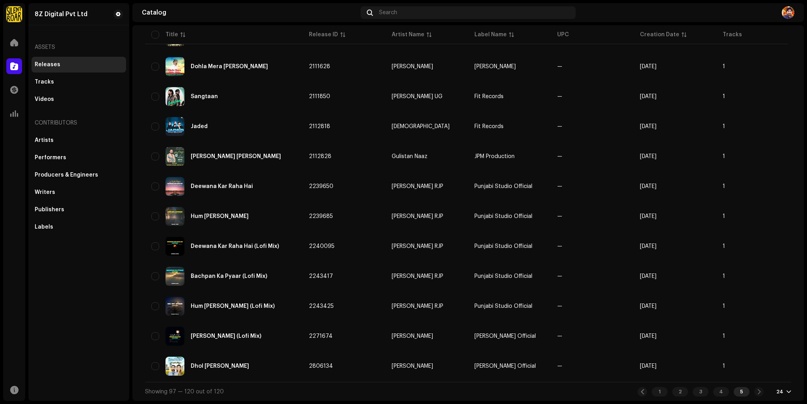
click at [755, 393] on div "1 2 3 4 5" at bounding box center [701, 391] width 126 height 9
click at [756, 391] on div "1 2 3 4 5" at bounding box center [701, 391] width 126 height 9
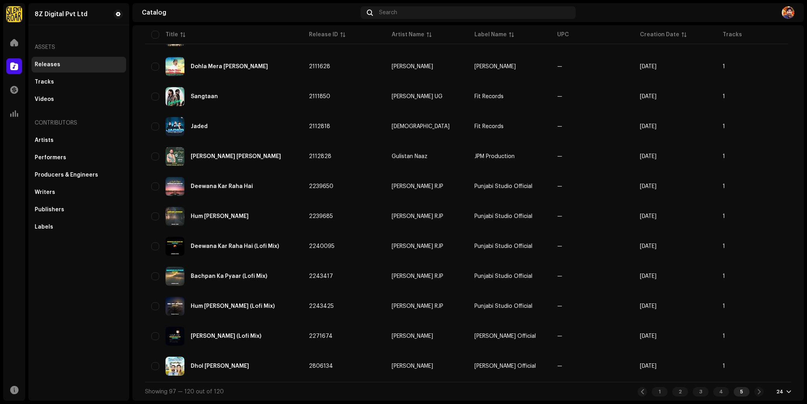
click at [787, 390] on div at bounding box center [789, 392] width 5 height 6
click at [755, 392] on div "1 2 3 4 5" at bounding box center [701, 391] width 126 height 9
